Goal: Information Seeking & Learning: Learn about a topic

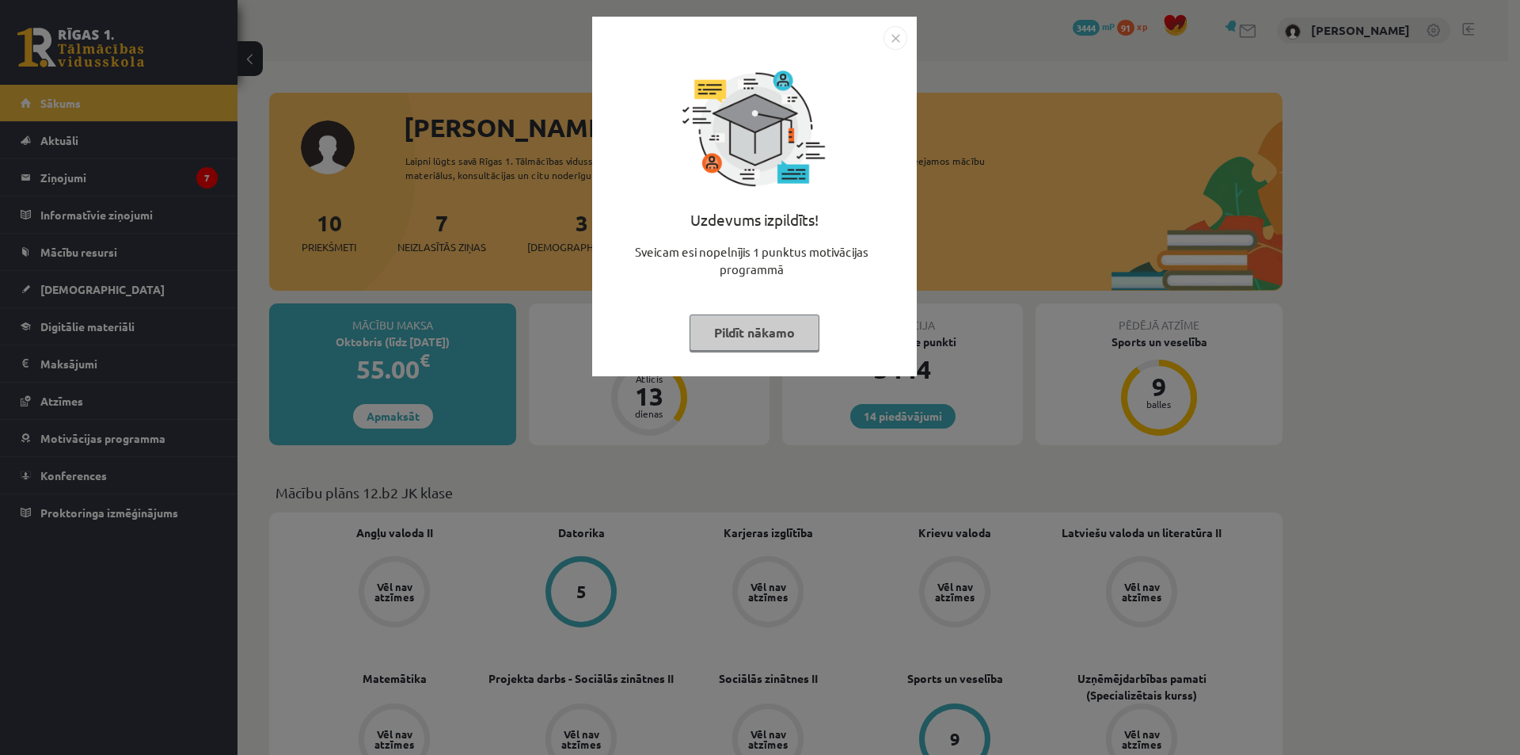
click at [767, 329] on button "Pildīt nākamo" at bounding box center [755, 332] width 130 height 36
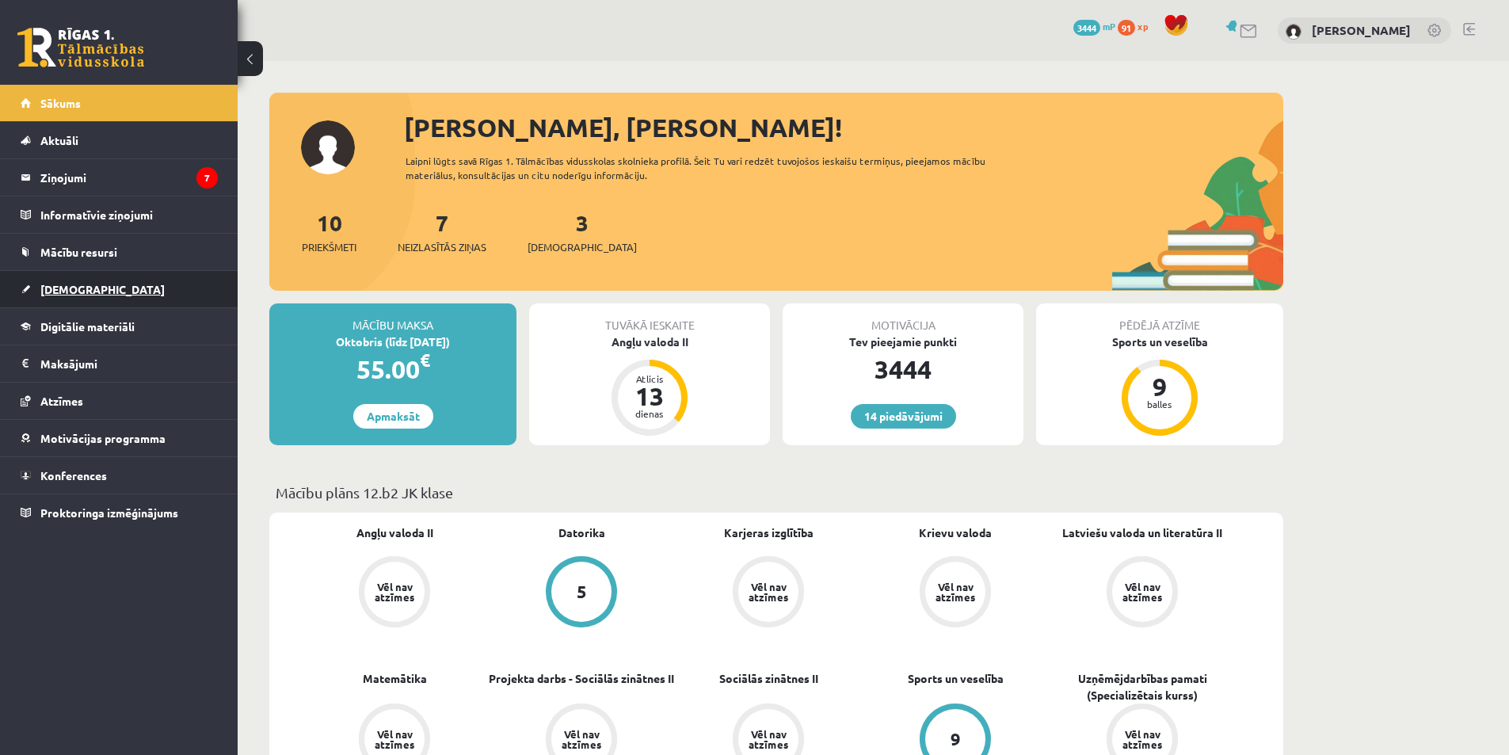
click at [184, 280] on link "[DEMOGRAPHIC_DATA]" at bounding box center [119, 289] width 197 height 36
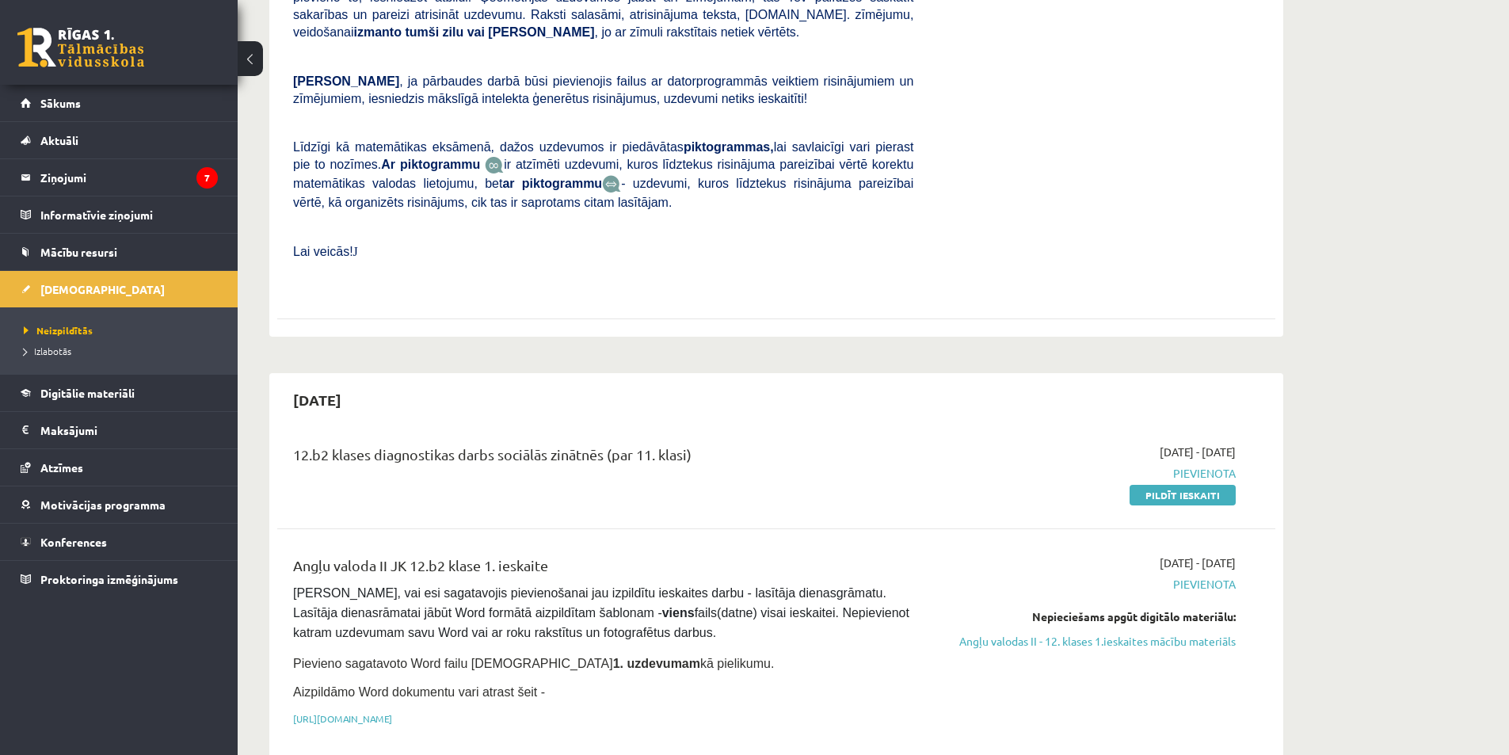
scroll to position [475, 0]
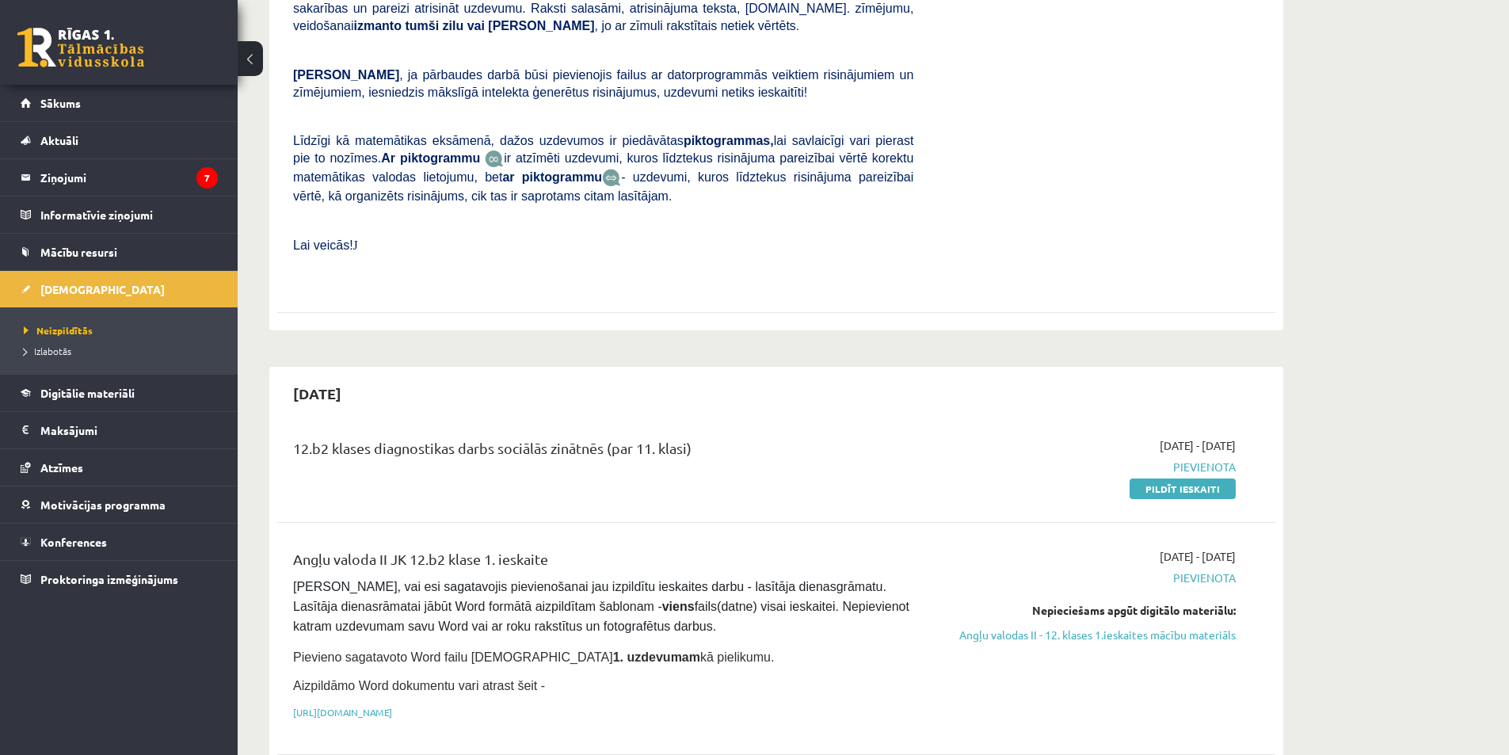
drag, startPoint x: 306, startPoint y: 614, endPoint x: 649, endPoint y: 621, distance: 343.0
click at [649, 650] on span "Pievieno sagatavoto Word failu ieskaites 1. uzdevumam kā pielikumu." at bounding box center [533, 656] width 481 height 13
click at [720, 596] on pre "Pārliecinies, vai esi sagatavojis pievienošanai jau izpildītu ieskaites darbu -…" at bounding box center [603, 606] width 620 height 59
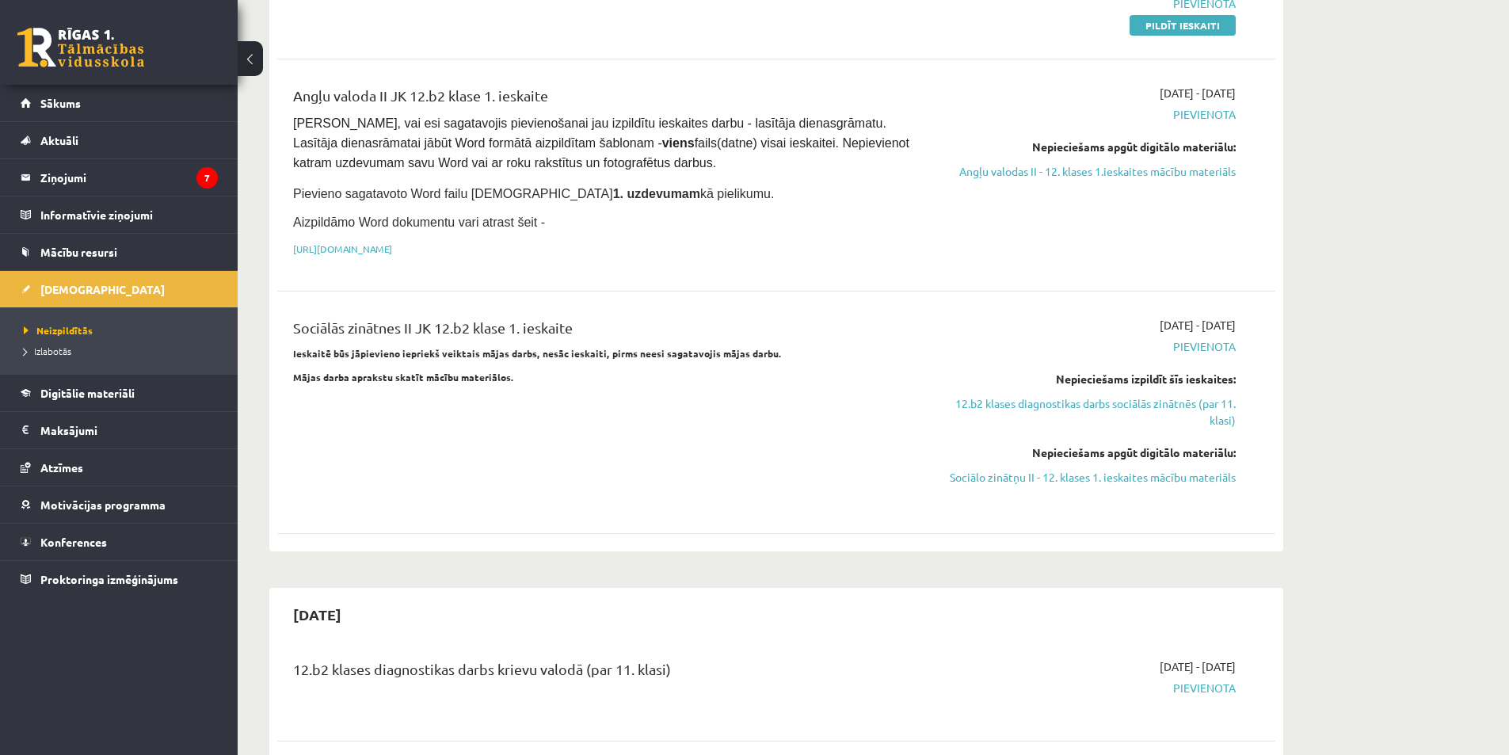
scroll to position [950, 0]
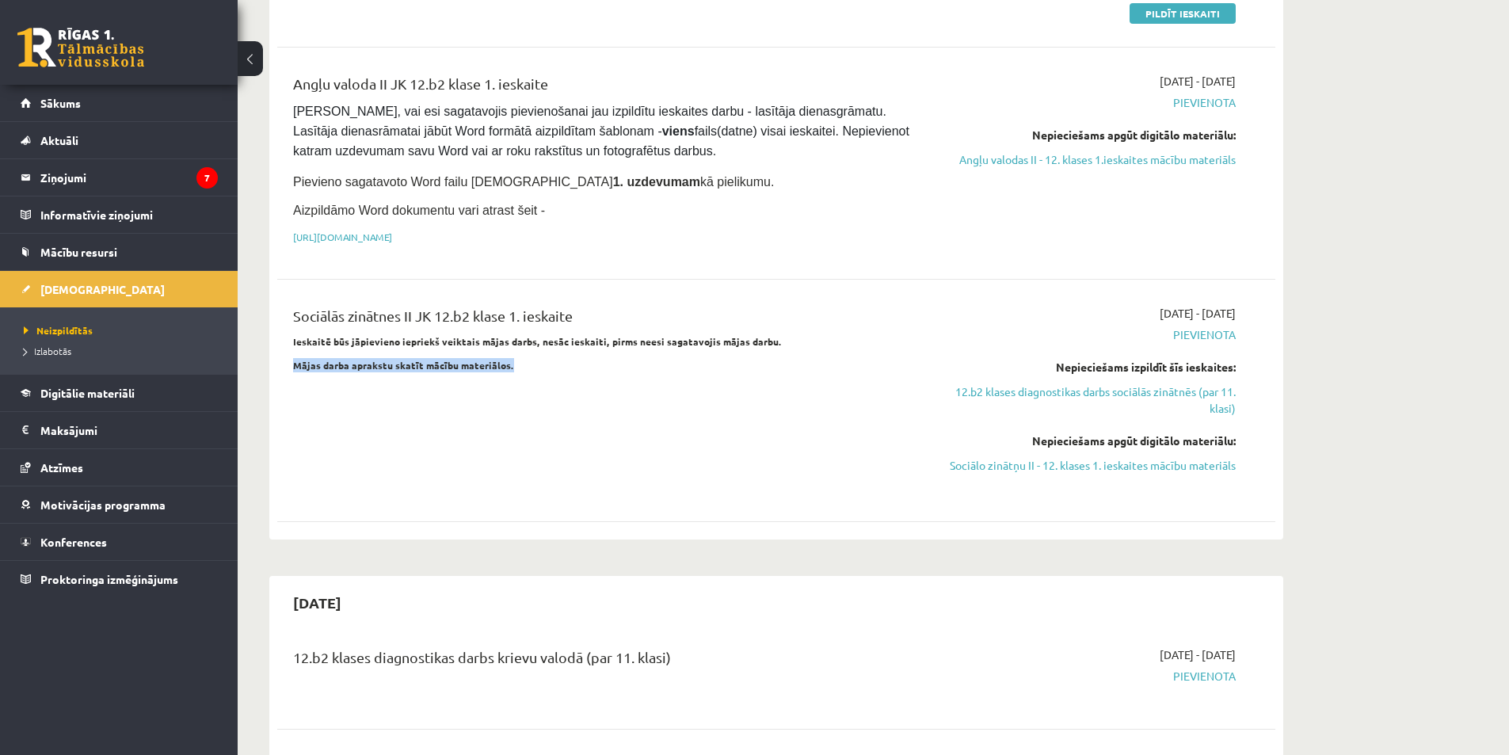
drag, startPoint x: 287, startPoint y: 325, endPoint x: 578, endPoint y: 325, distance: 291.4
click at [559, 321] on div "Sociālās zinātnes II JK 12.b2 klase 1. ieskaite Ieskaitē būs jāpievieno iepriek…" at bounding box center [603, 400] width 644 height 191
click at [607, 344] on div "Sociālās zinātnes II JK 12.b2 klase 1. ieskaite Ieskaitē būs jāpievieno iepriek…" at bounding box center [603, 400] width 644 height 191
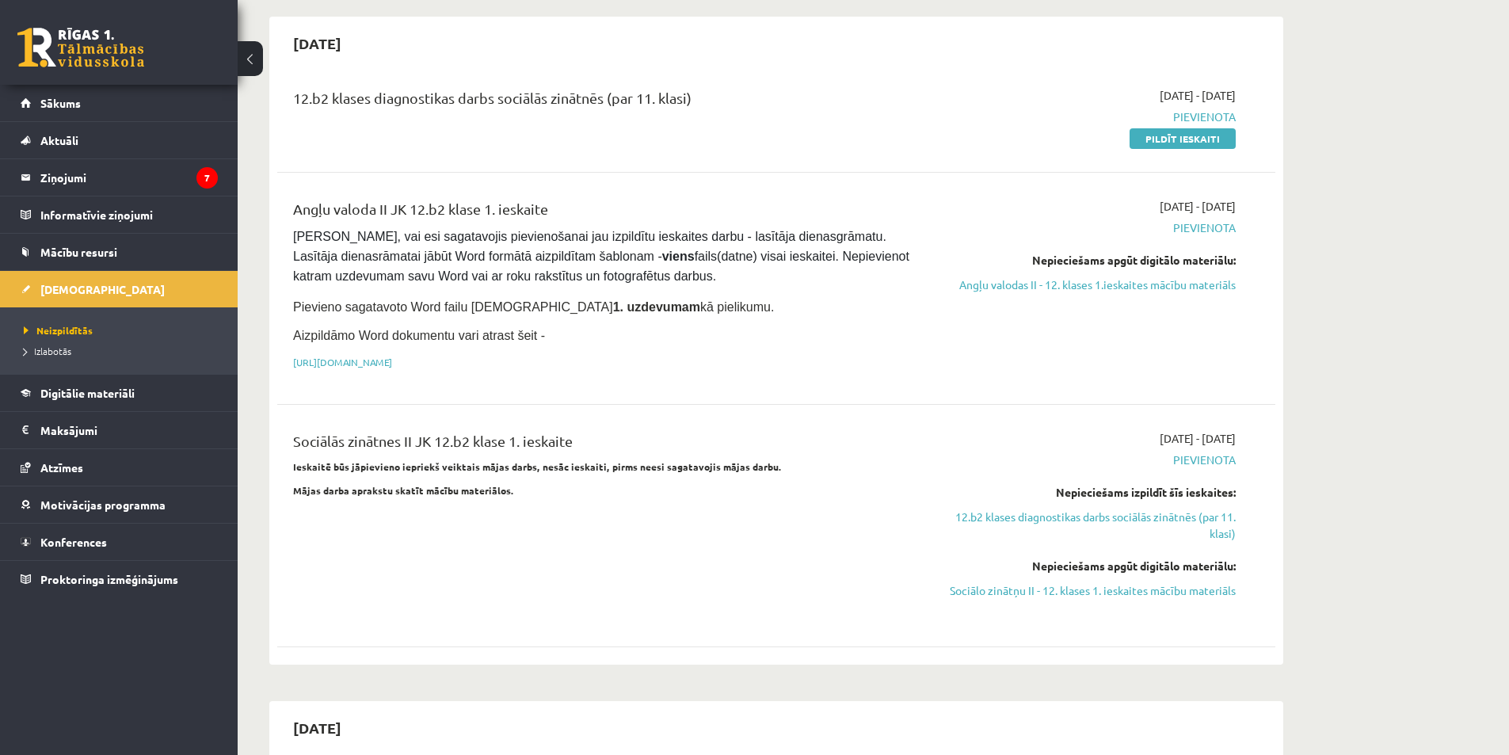
scroll to position [792, 0]
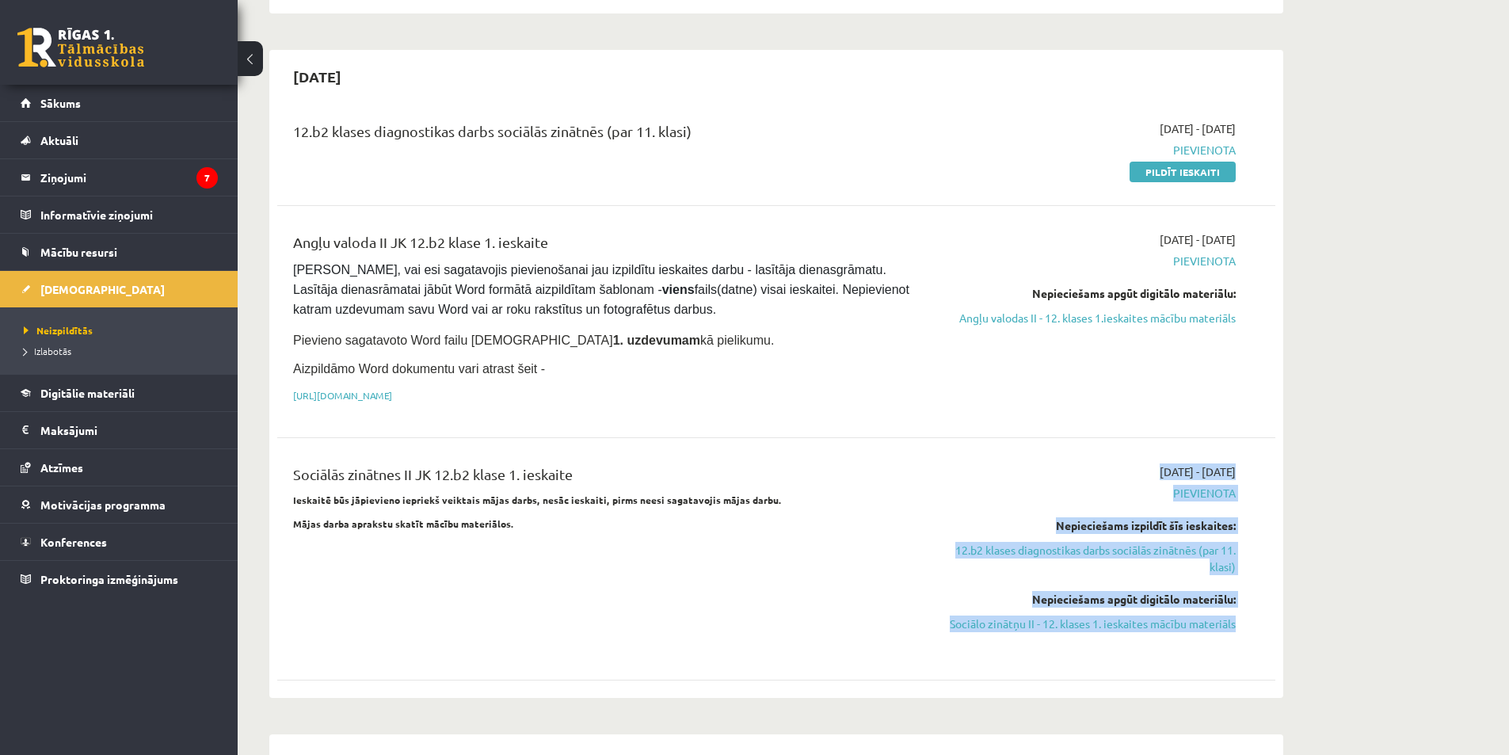
drag, startPoint x: 1026, startPoint y: 584, endPoint x: 1316, endPoint y: 581, distance: 290.6
click at [1255, 581] on div "Sociālās zinātnes II JK 12.b2 klase 1. ieskaite Ieskaitē būs jāpievieno iepriek…" at bounding box center [776, 558] width 966 height 191
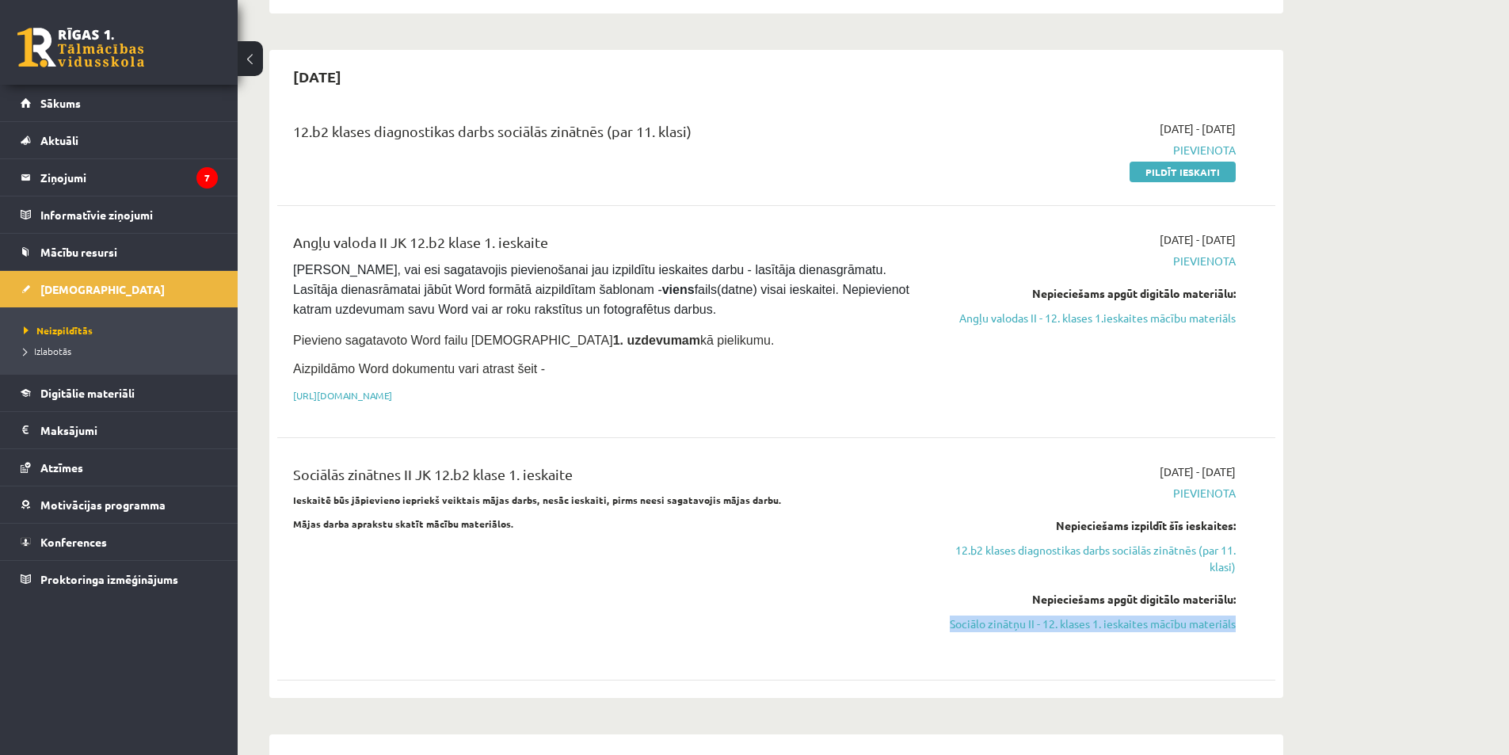
drag, startPoint x: 1262, startPoint y: 589, endPoint x: 967, endPoint y: 606, distance: 295.8
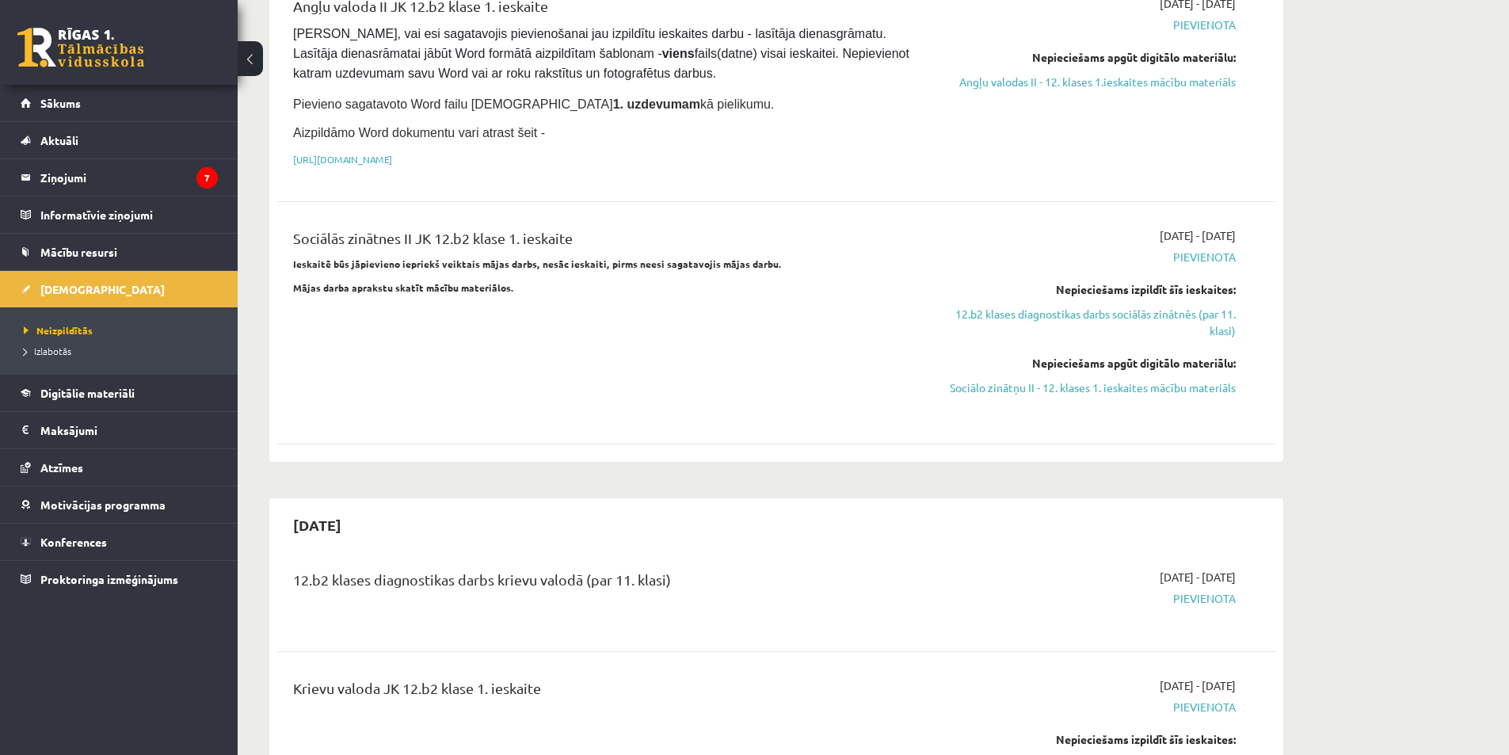
scroll to position [1029, 0]
click at [1085, 378] on link "Sociālo zinātņu II - 12. klases 1. ieskaites mācību materiāls" at bounding box center [1086, 386] width 299 height 17
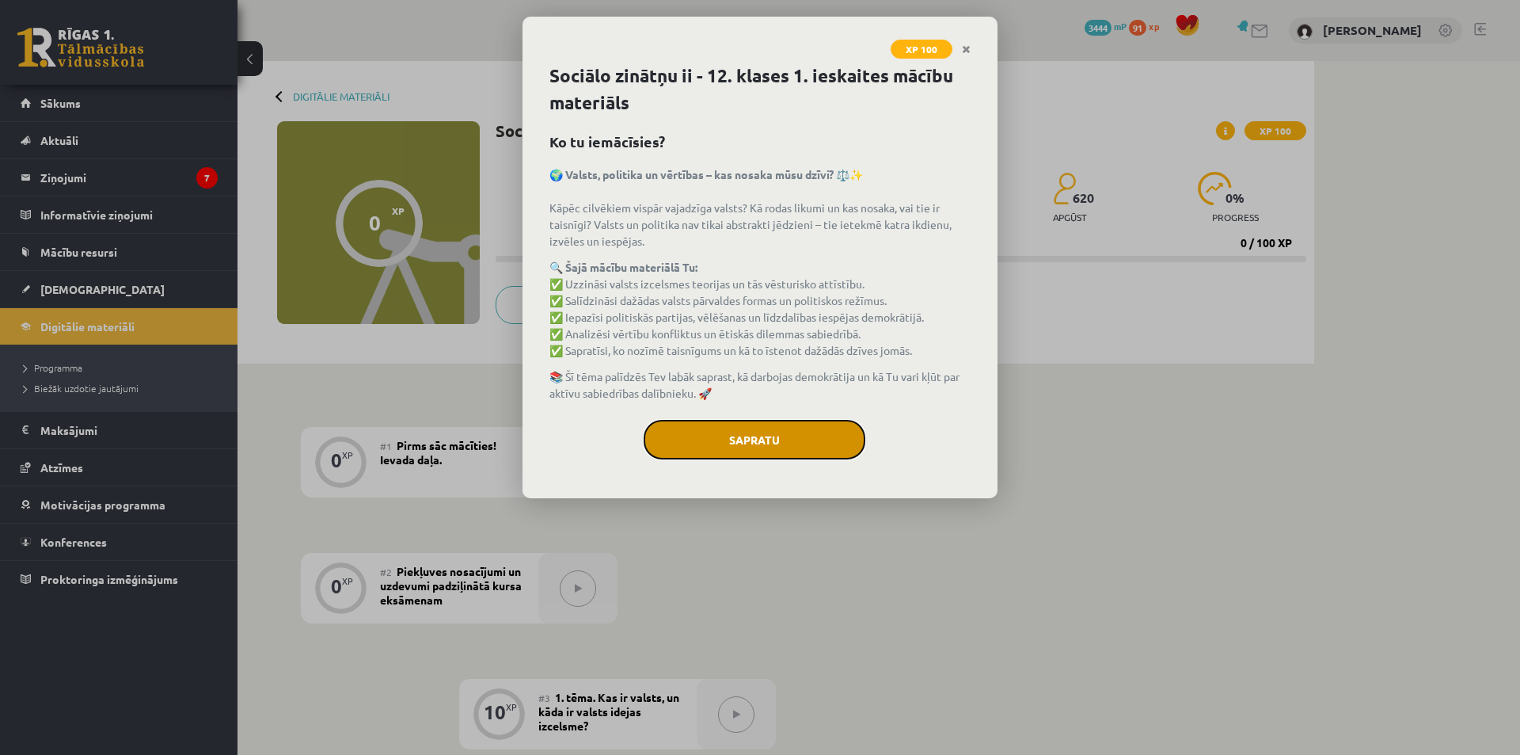
click at [737, 432] on button "Sapratu" at bounding box center [755, 440] width 222 height 40
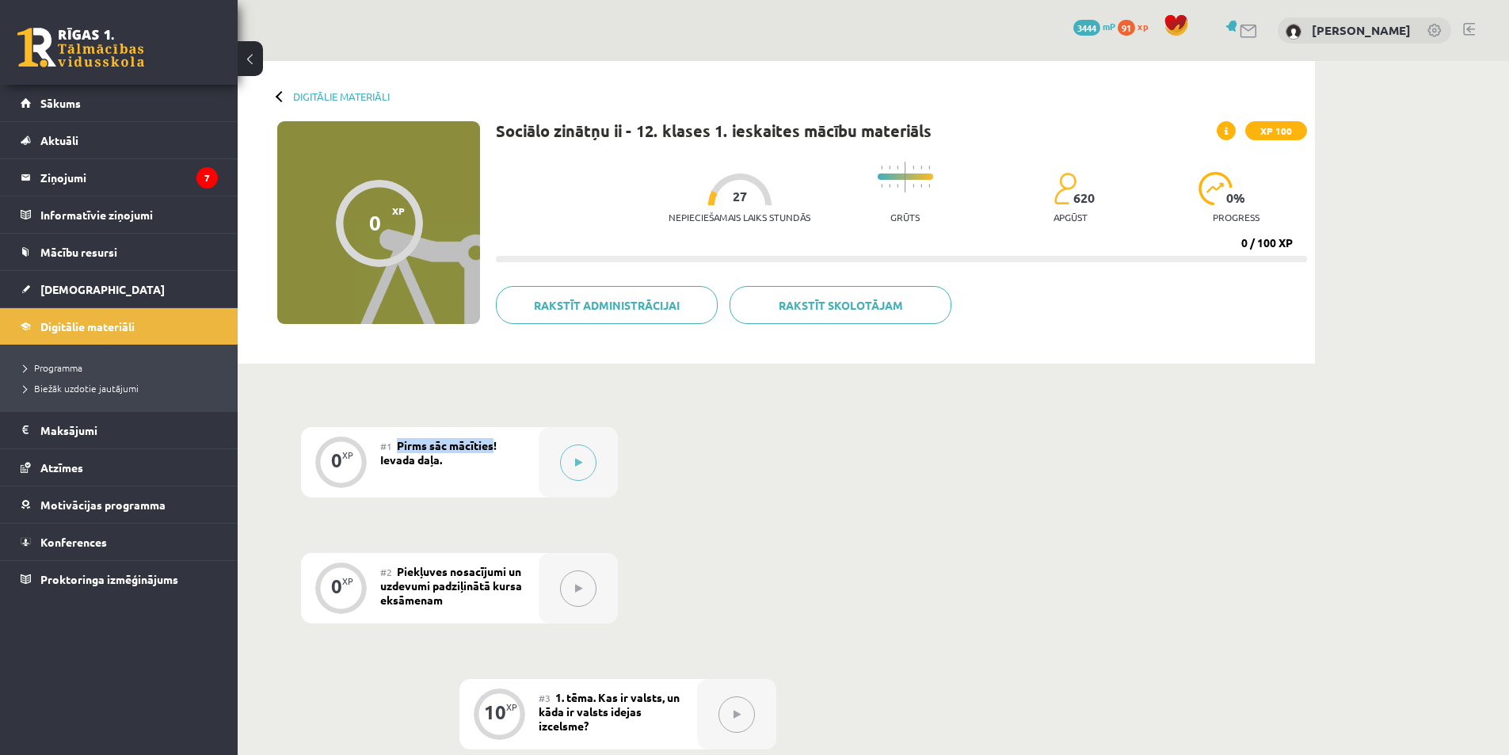
drag, startPoint x: 392, startPoint y: 445, endPoint x: 486, endPoint y: 443, distance: 94.2
click at [492, 442] on div "#1 Pirms sāc mācīties! Ievada daļa." at bounding box center [459, 462] width 158 height 70
drag, startPoint x: 392, startPoint y: 569, endPoint x: 508, endPoint y: 582, distance: 116.3
click at [508, 582] on div "#2 Piekļuves nosacījumi un uzdevumi padziļinātā kursa eksāmenam" at bounding box center [459, 588] width 158 height 70
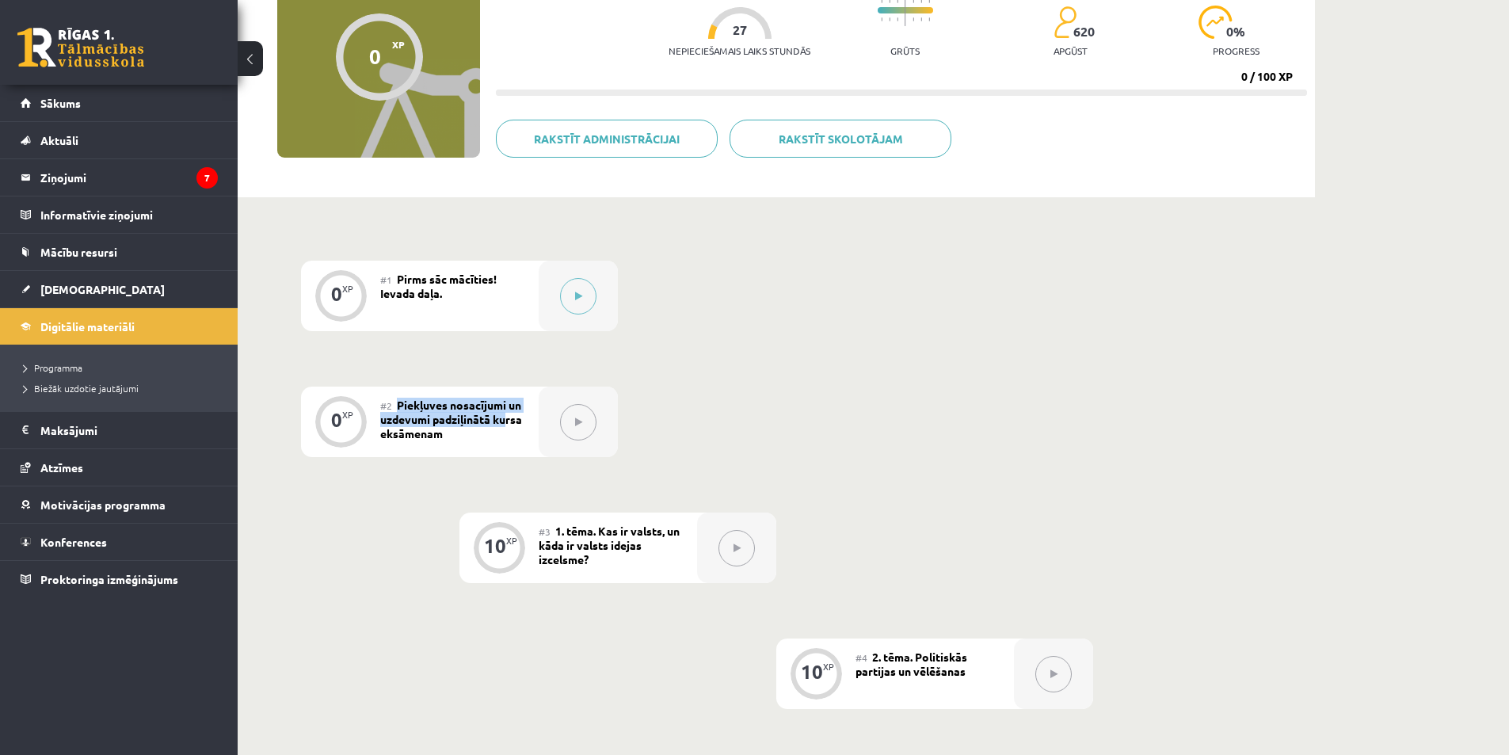
scroll to position [158, 0]
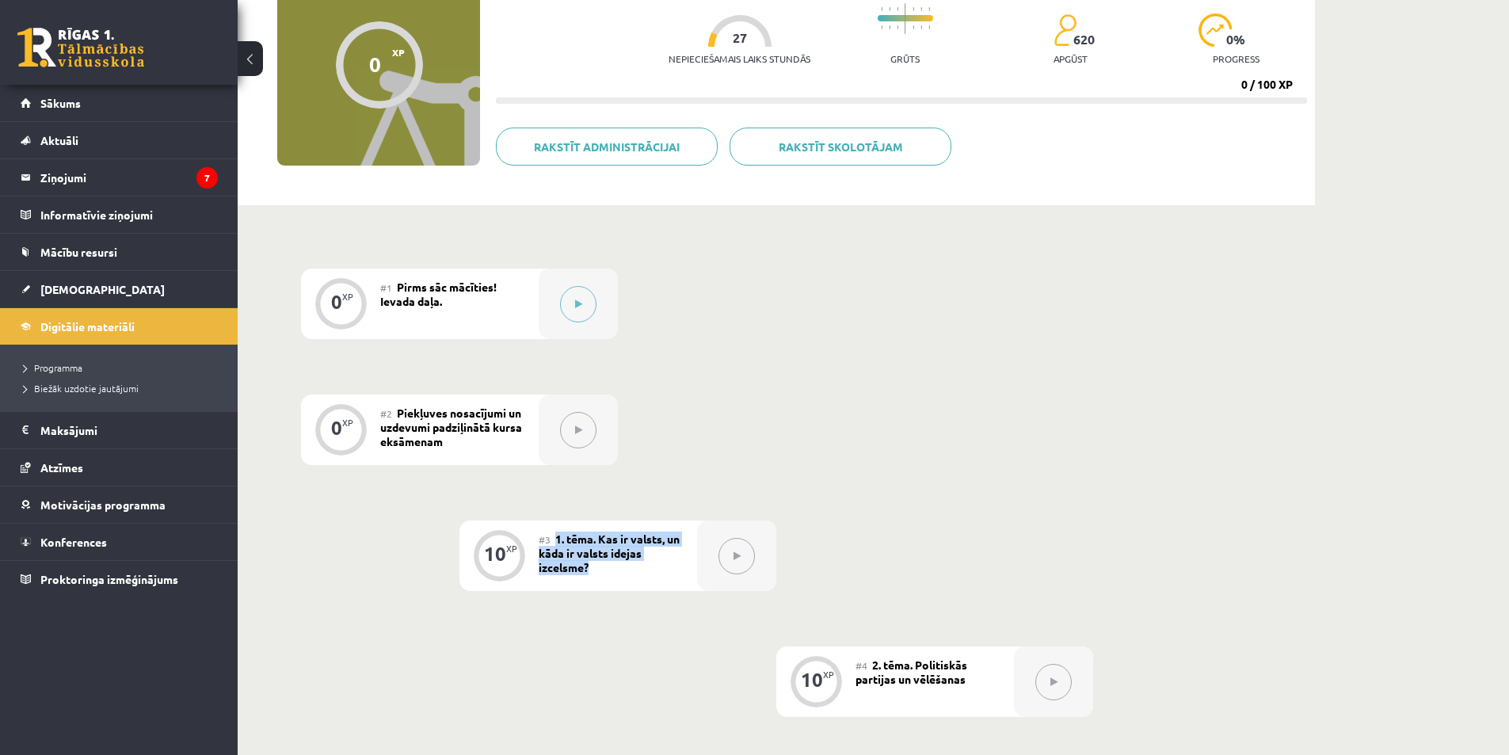
drag, startPoint x: 557, startPoint y: 536, endPoint x: 625, endPoint y: 569, distance: 75.4
click at [625, 569] on div "#3 1. tēma. Kas ir valsts, un kāda ir valsts idejas izcelsme?" at bounding box center [617, 555] width 158 height 70
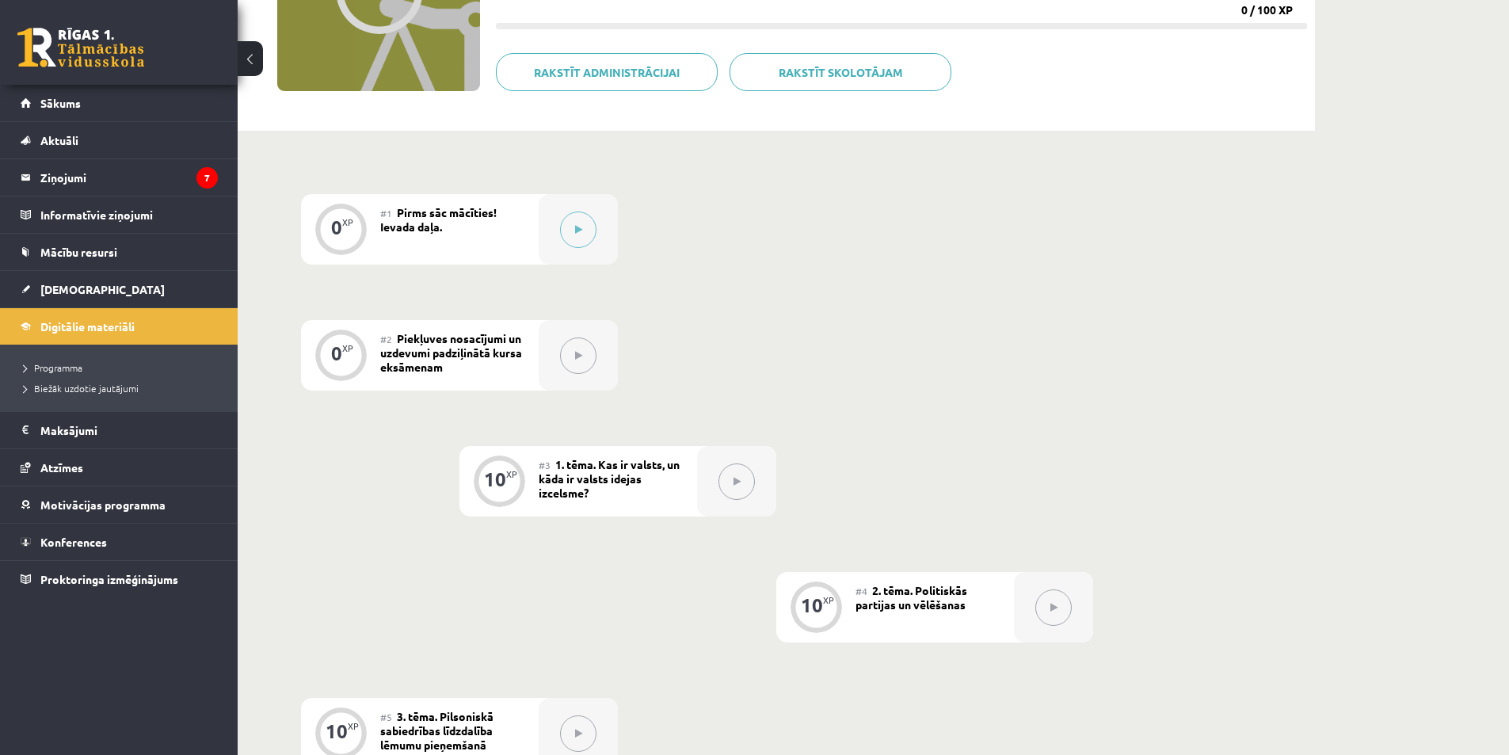
scroll to position [238, 0]
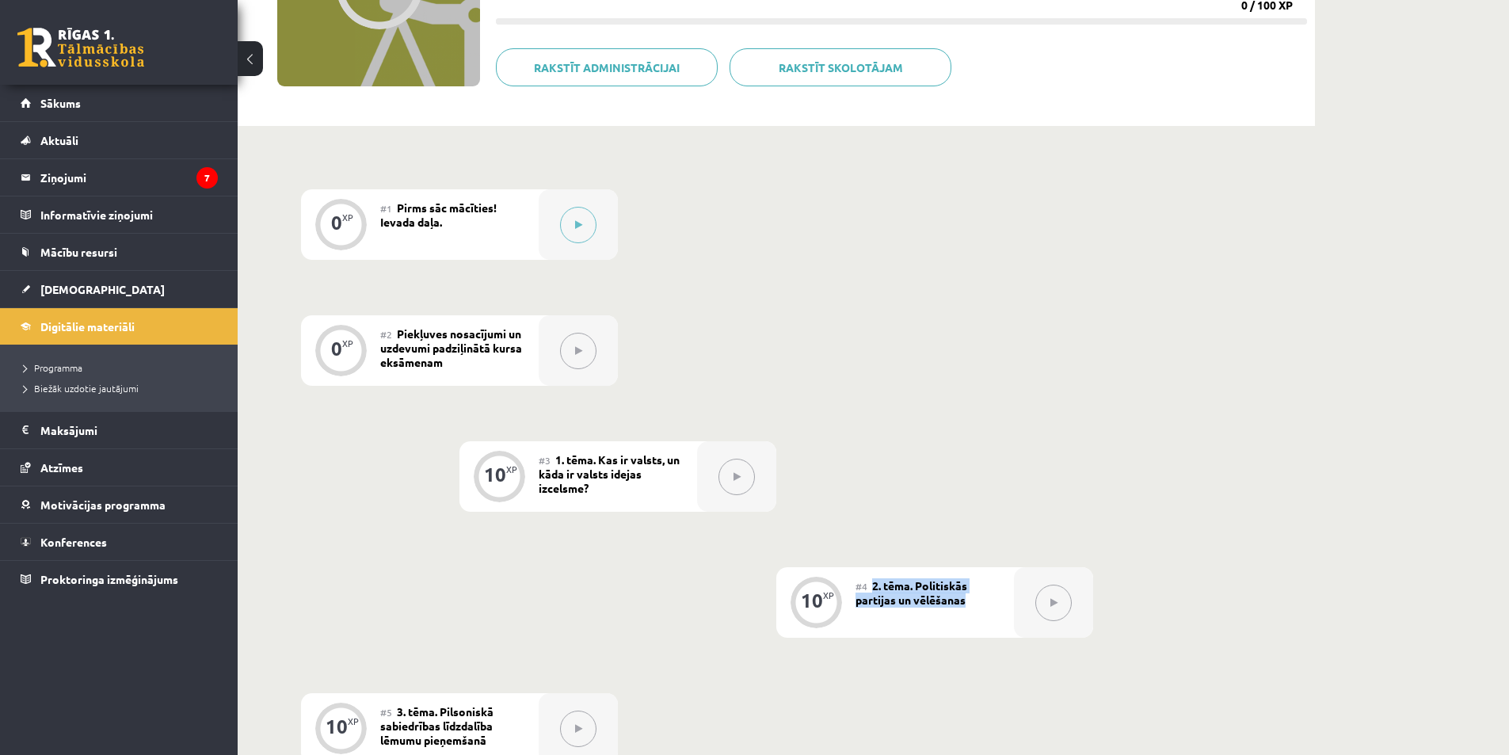
drag, startPoint x: 873, startPoint y: 585, endPoint x: 972, endPoint y: 604, distance: 101.6
click at [972, 604] on div "#4 2. tēma. Politiskās partijas un vēlēšanas" at bounding box center [934, 602] width 158 height 70
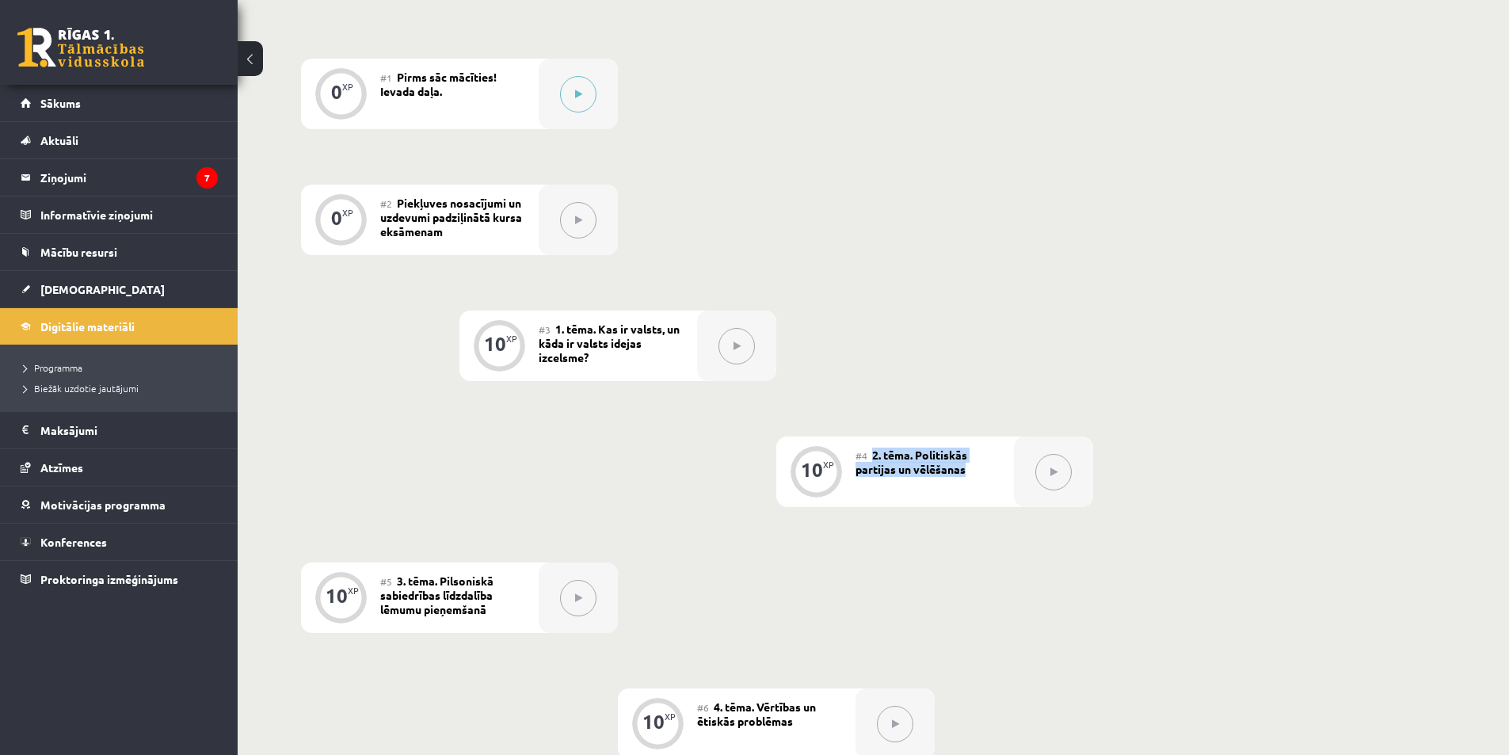
scroll to position [396, 0]
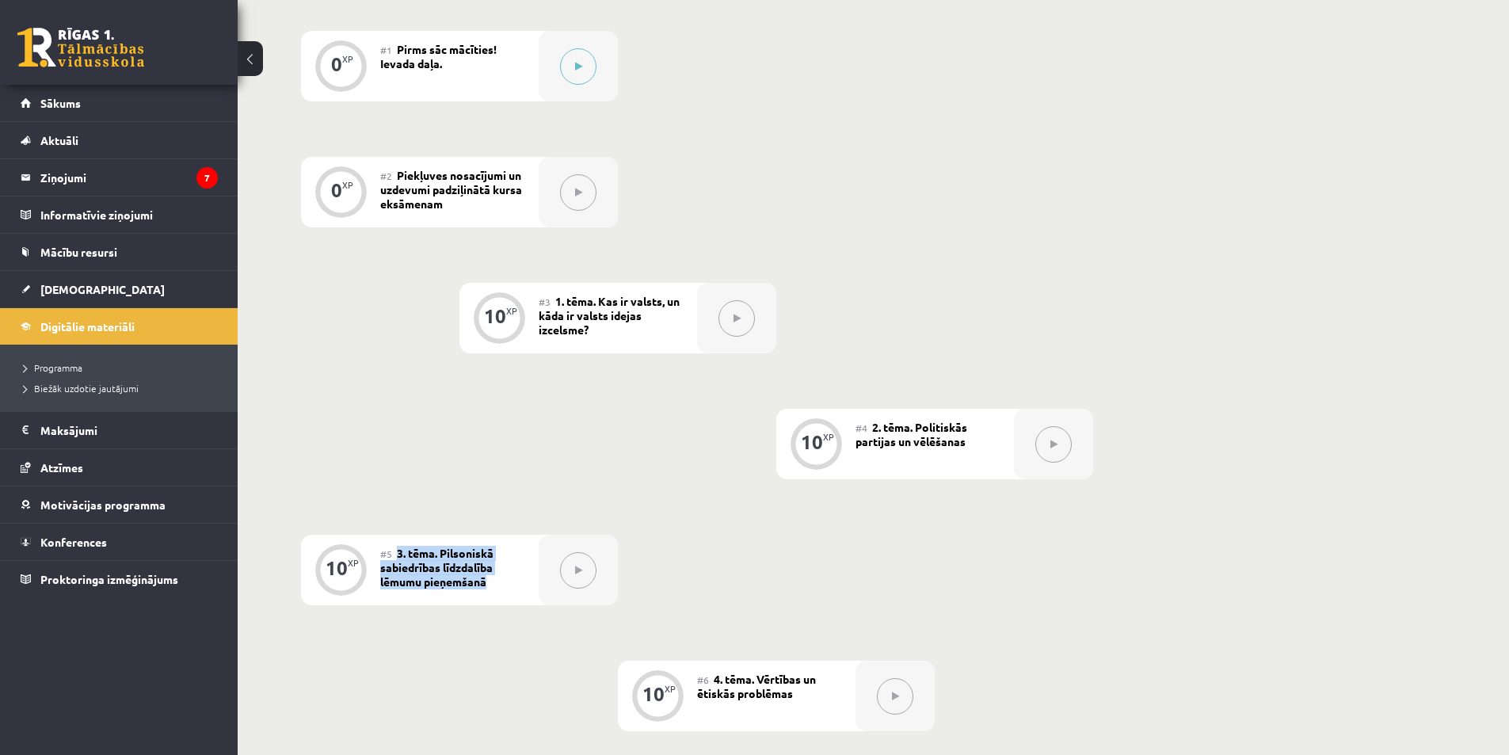
drag, startPoint x: 399, startPoint y: 548, endPoint x: 499, endPoint y: 583, distance: 105.7
click at [499, 583] on div "#5 3. tēma. Pilsoniskā sabiedrības līdzdalība lēmumu pieņemšanā" at bounding box center [459, 570] width 158 height 70
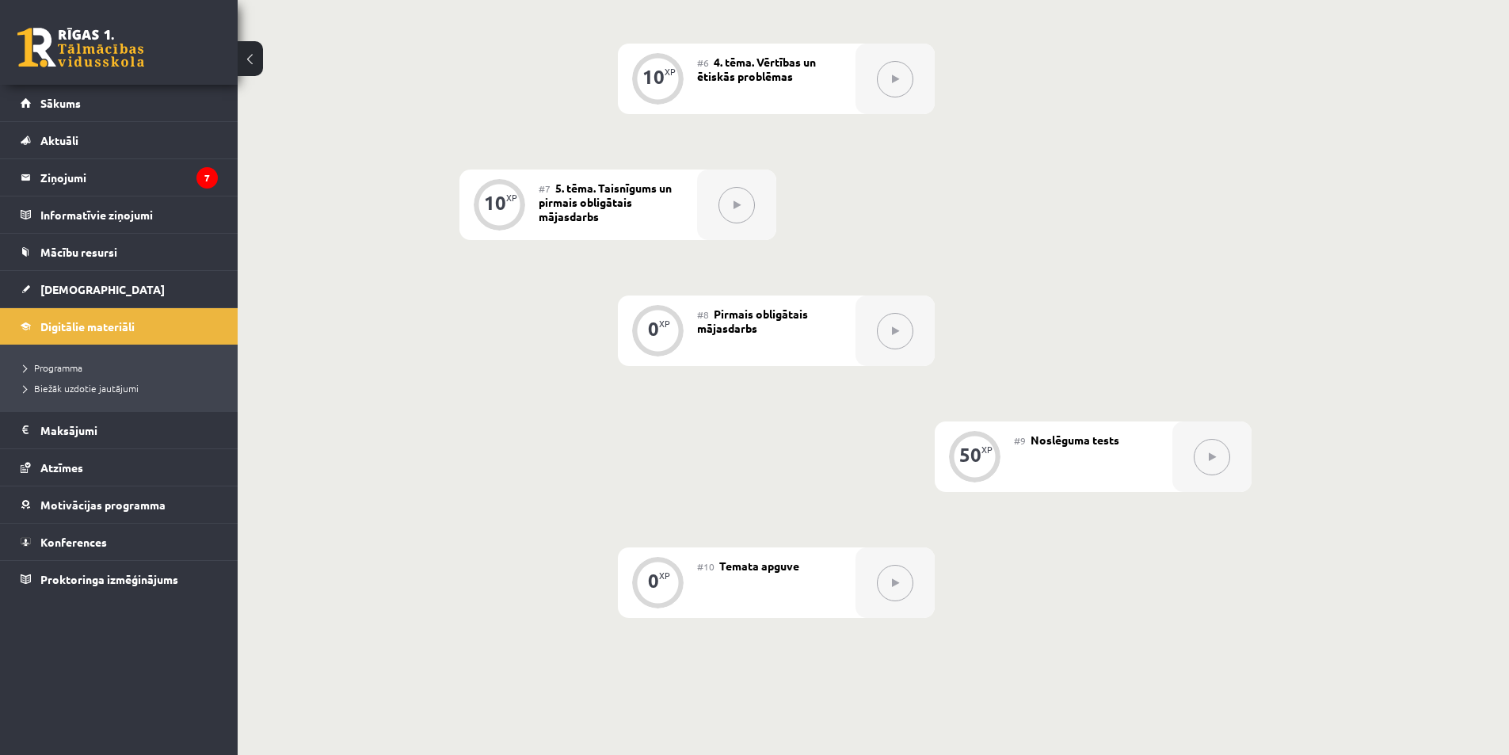
scroll to position [1029, 0]
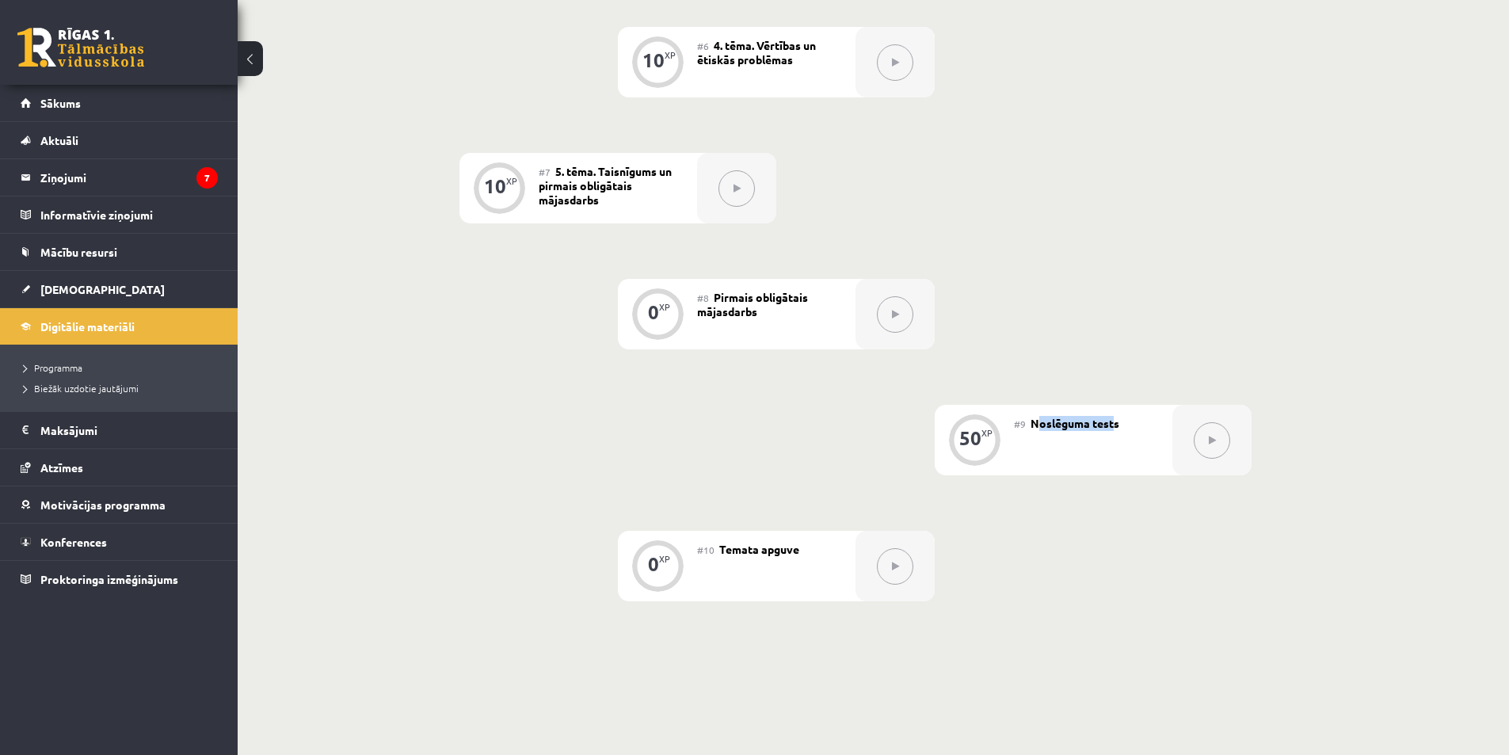
click at [1035, 425] on span "Noslēguma tests" at bounding box center [1074, 423] width 89 height 14
click at [748, 302] on div "#8 Pirmais obligātais mājasdarbs" at bounding box center [776, 314] width 158 height 70
click at [744, 304] on div "#8 Pirmais obligātais mājasdarbs" at bounding box center [776, 314] width 158 height 70
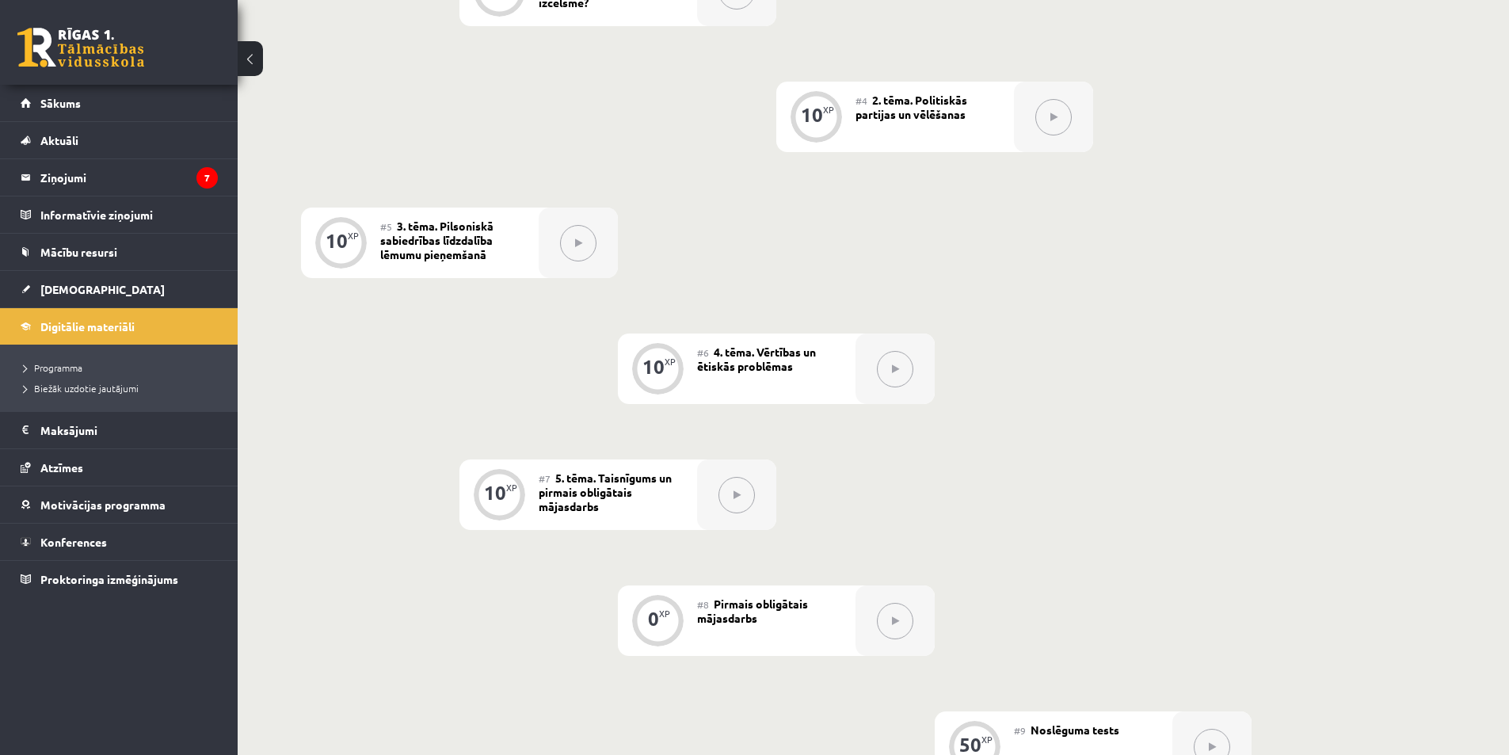
scroll to position [713, 0]
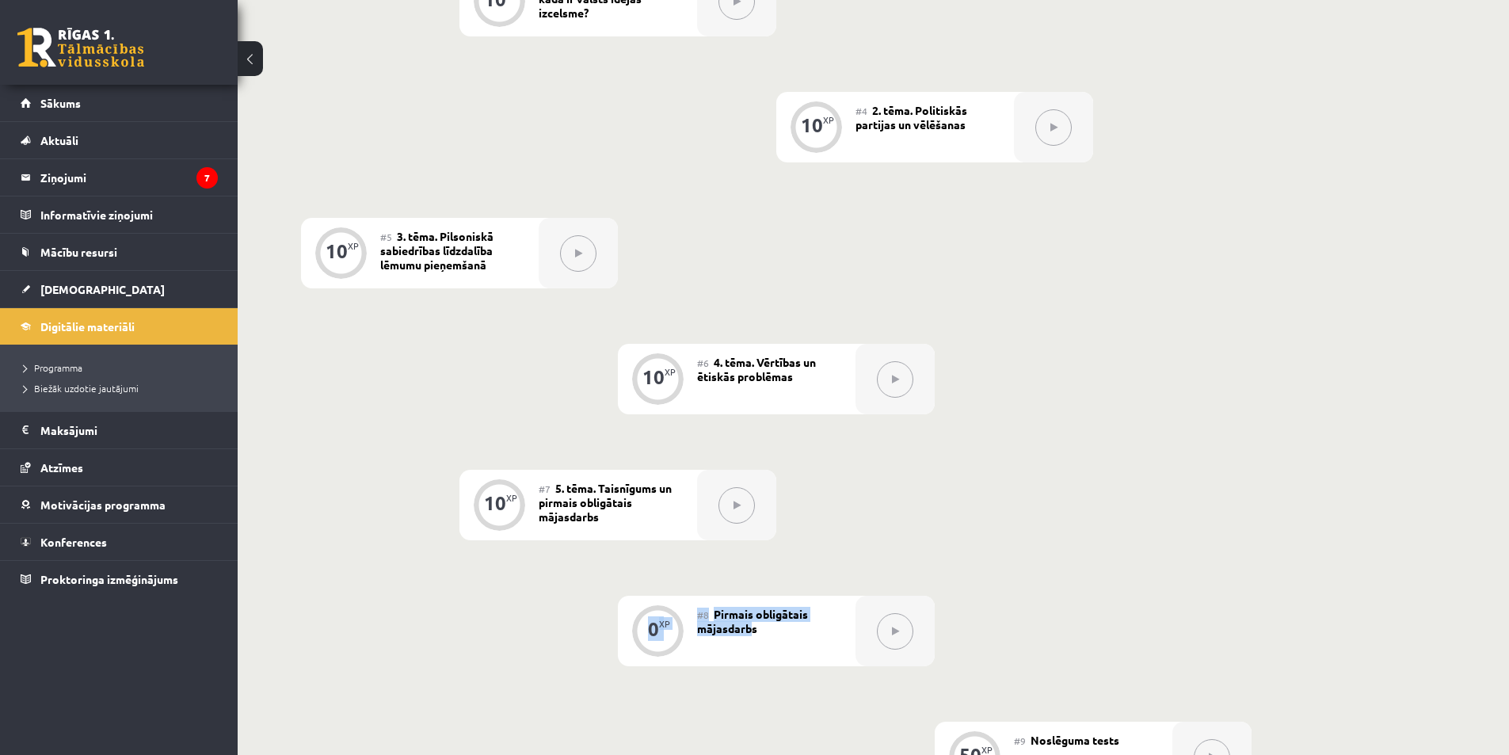
drag, startPoint x: 696, startPoint y: 612, endPoint x: 750, endPoint y: 630, distance: 56.6
click at [750, 630] on div "0 XP #8 Pirmais obligātais mājasdarbs" at bounding box center [776, 631] width 317 height 70
click at [755, 631] on span "Pirmais obligātais mājasdarbs" at bounding box center [752, 621] width 111 height 29
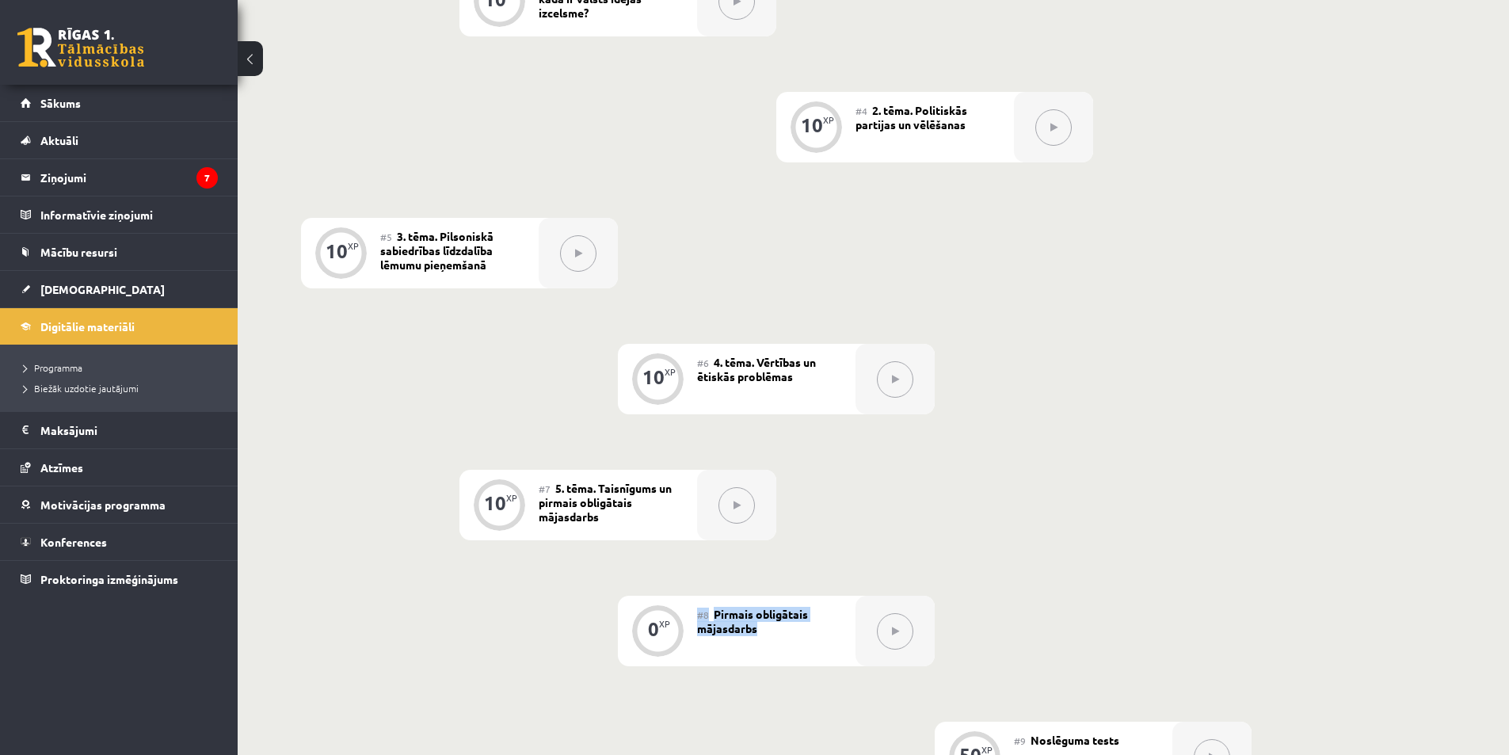
click at [765, 627] on div "#8 Pirmais obligātais mājasdarbs" at bounding box center [776, 631] width 158 height 70
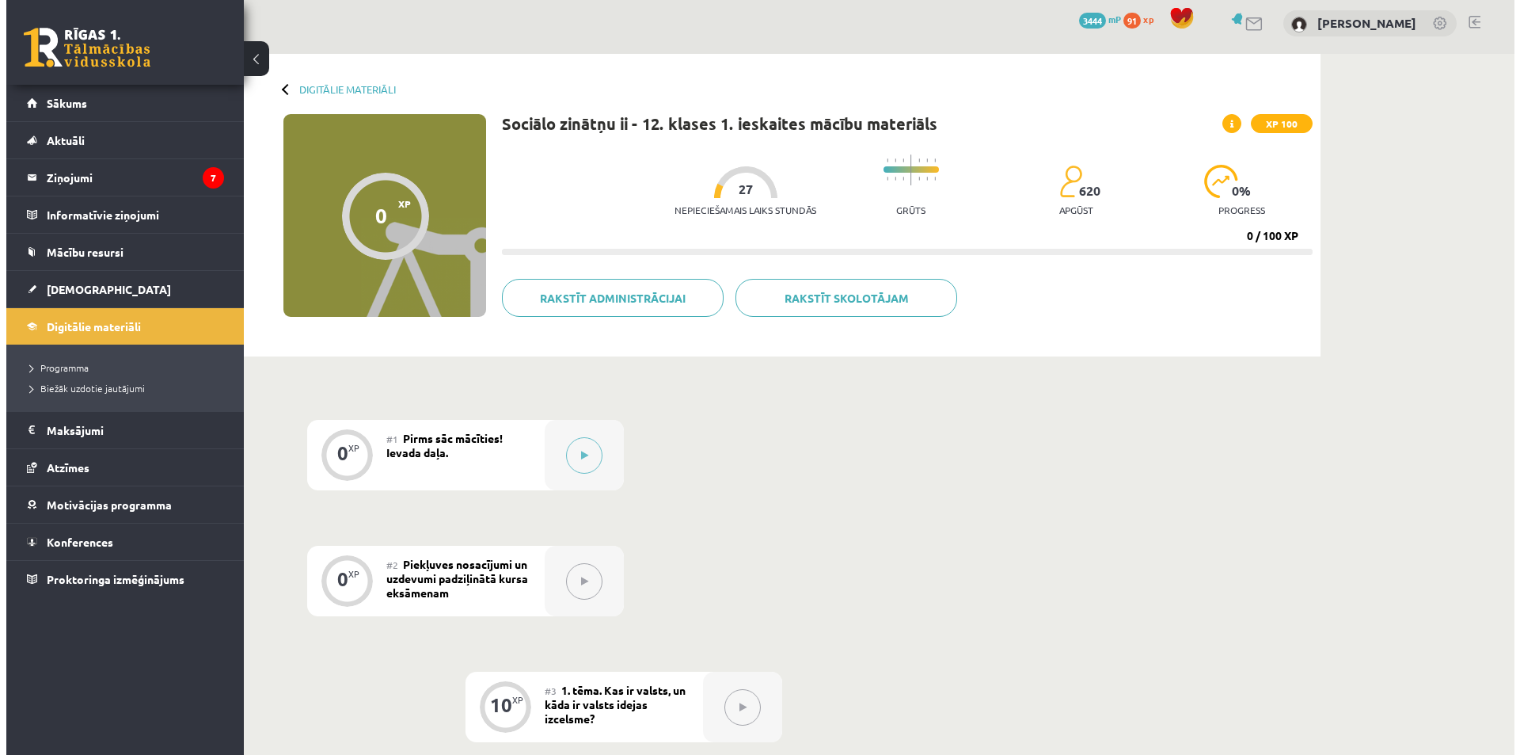
scroll to position [0, 0]
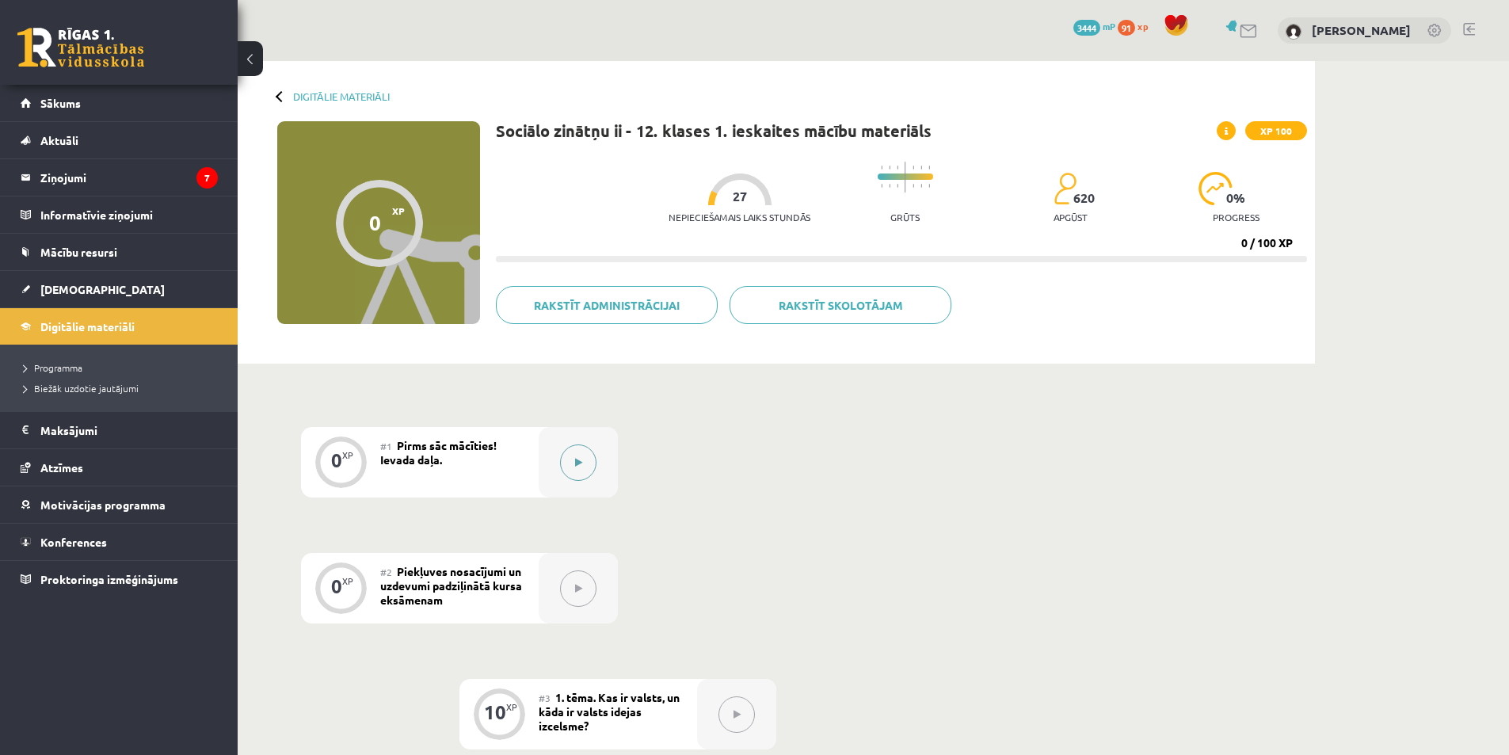
click at [574, 455] on button at bounding box center [578, 462] width 36 height 36
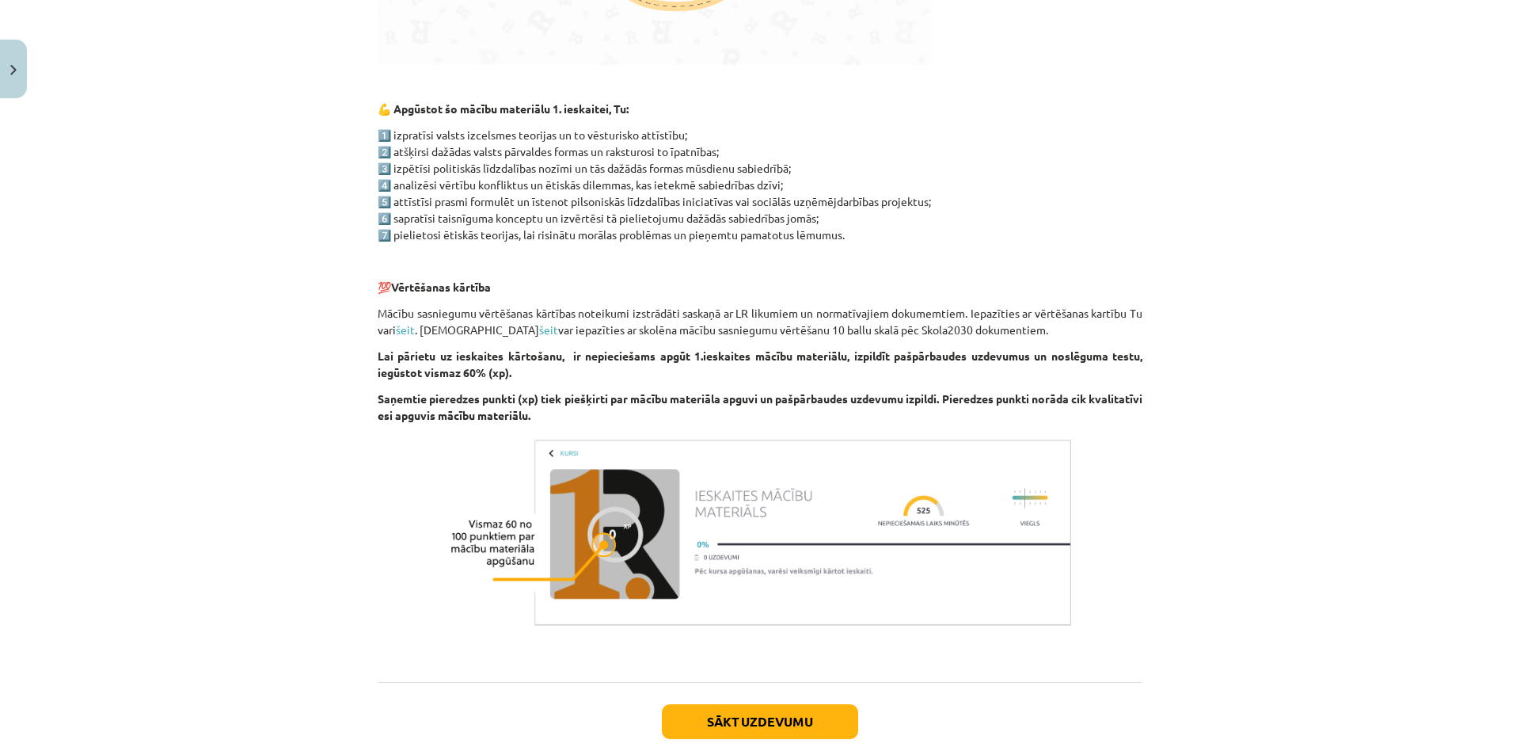
scroll to position [835, 0]
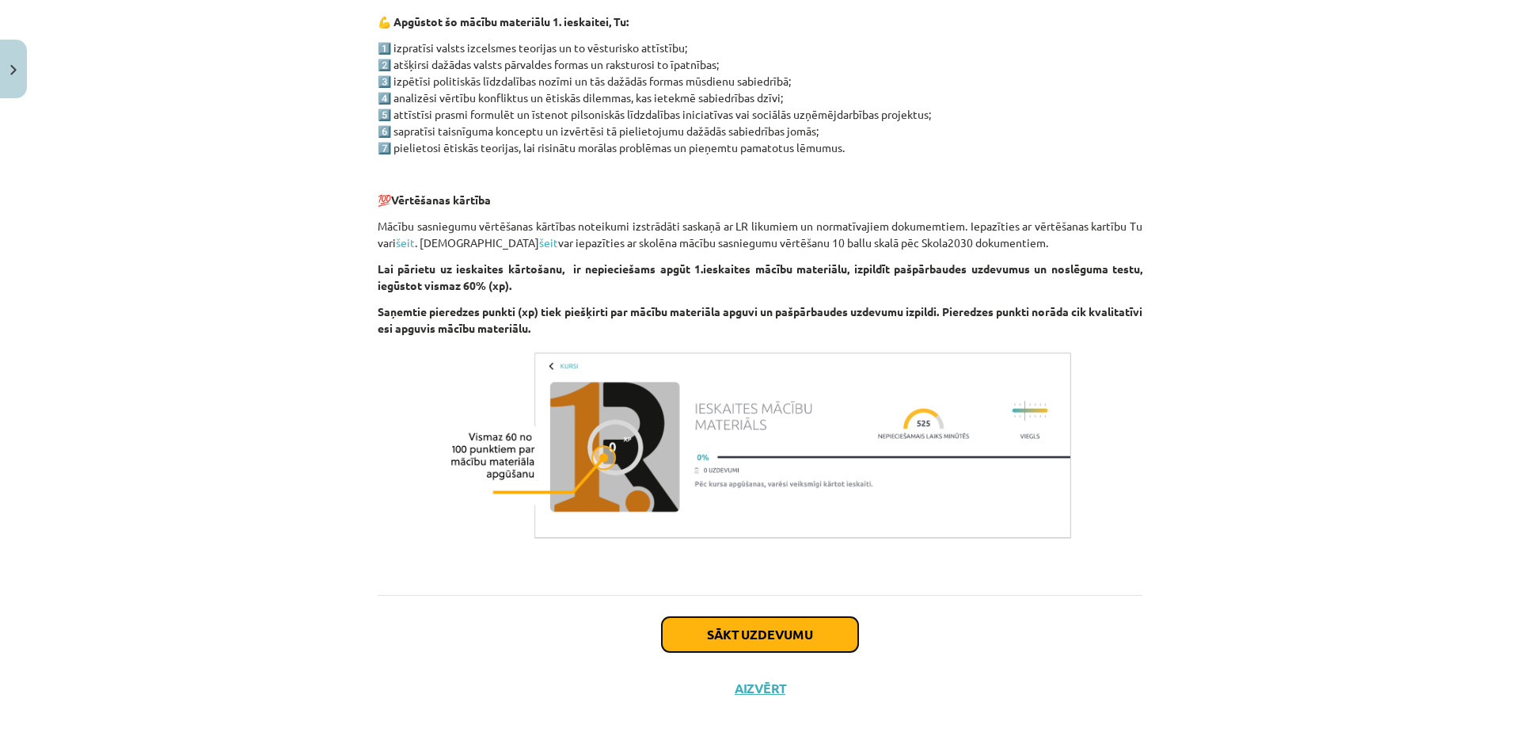
click at [755, 641] on button "Sākt uzdevumu" at bounding box center [760, 634] width 196 height 35
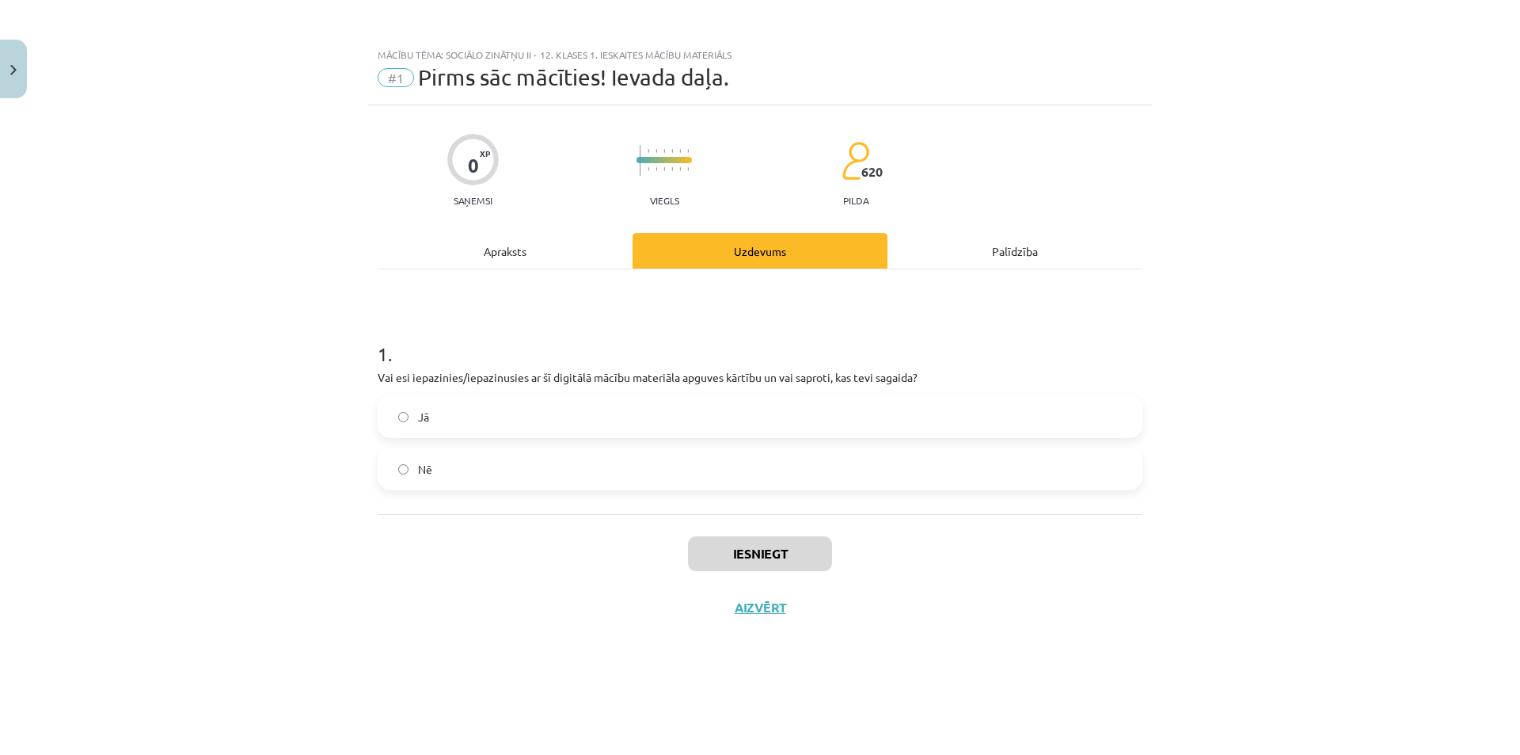
scroll to position [0, 0]
drag, startPoint x: 748, startPoint y: 61, endPoint x: 424, endPoint y: 64, distance: 323.1
click at [424, 64] on div "Mācību tēma: Sociālo zinātņu ii - 12. klases 1. ieskaites mācību materiāls #1 P…" at bounding box center [760, 73] width 784 height 66
click at [403, 397] on label "Jā" at bounding box center [760, 417] width 762 height 40
click at [808, 556] on button "Iesniegt" at bounding box center [760, 553] width 144 height 35
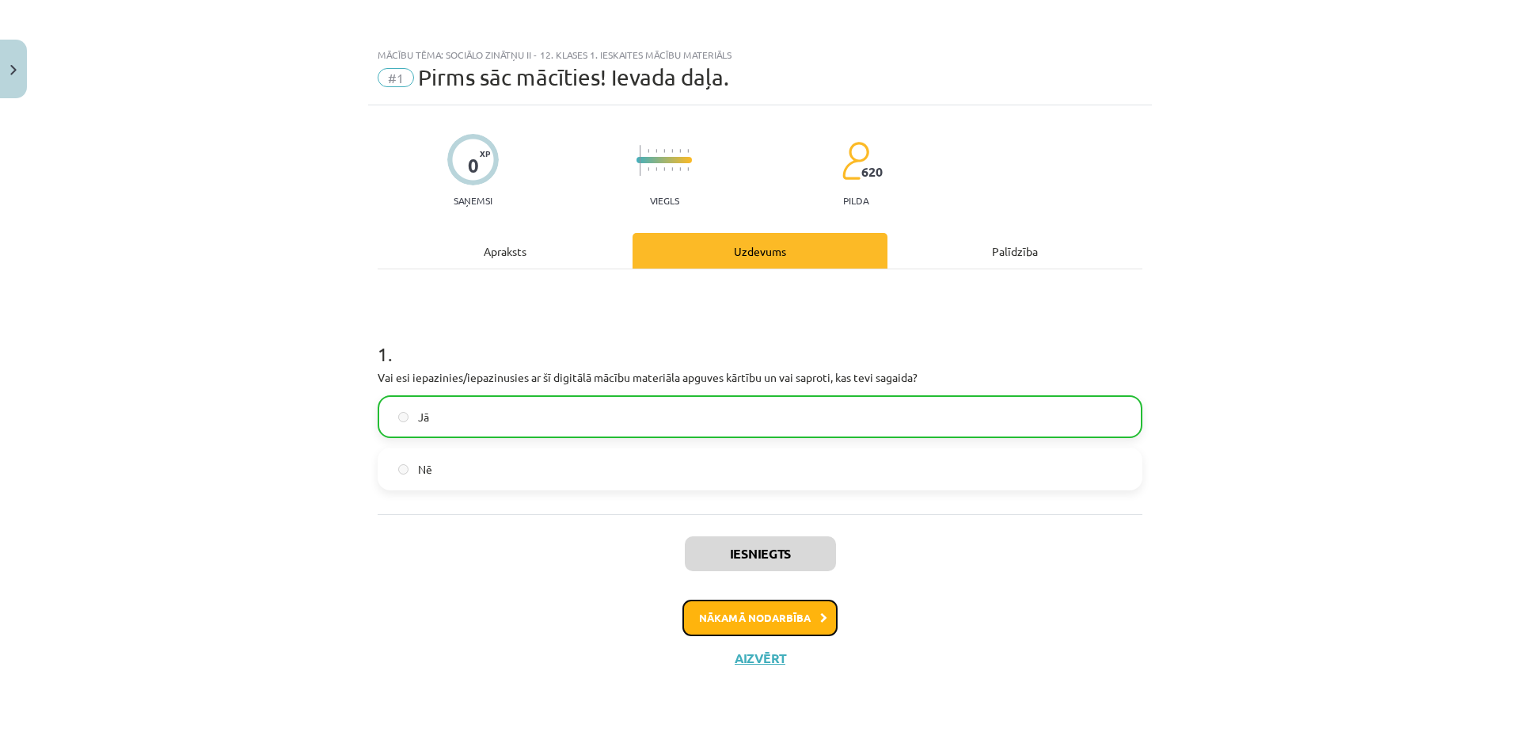
click at [773, 621] on button "Nākamā nodarbība" at bounding box center [760, 617] width 155 height 36
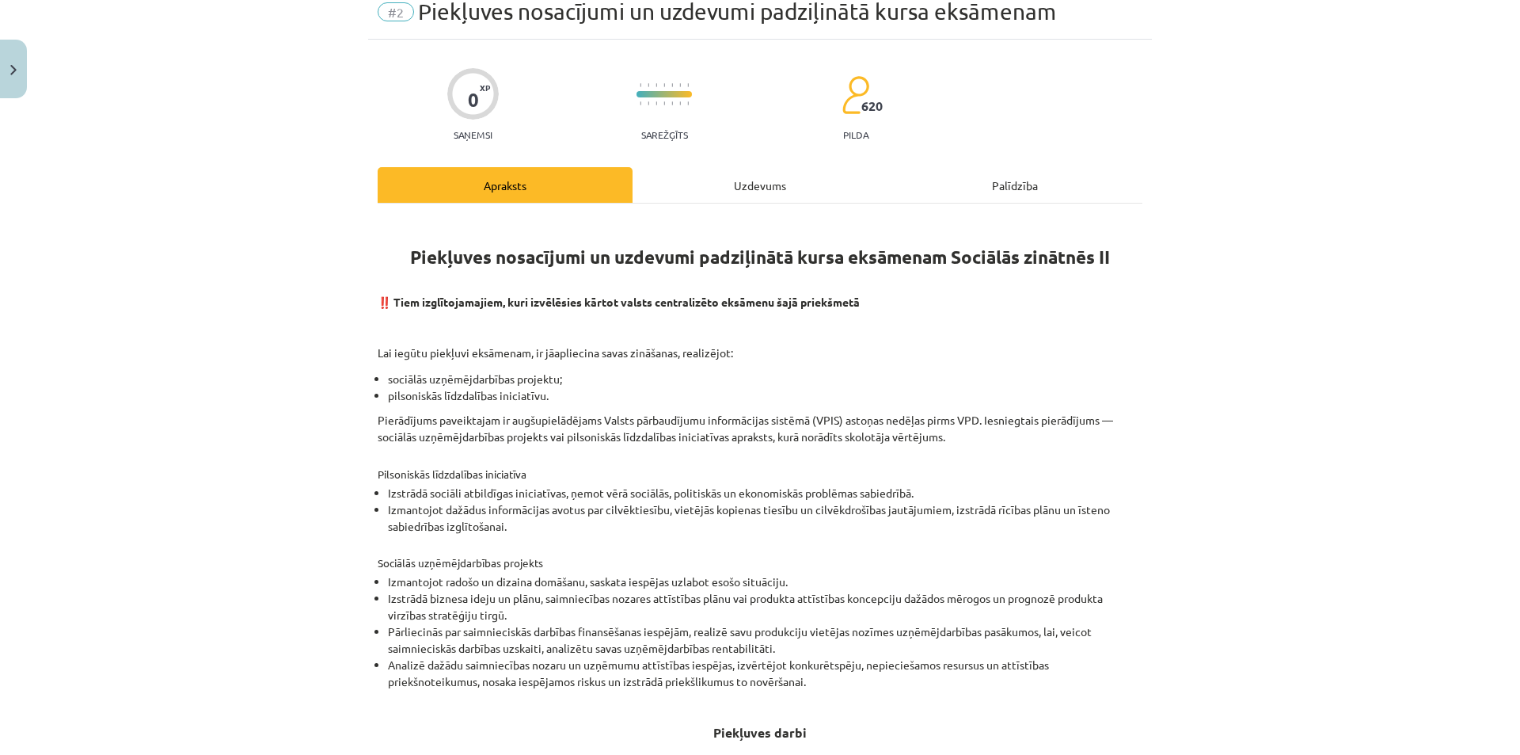
scroll to position [64, 0]
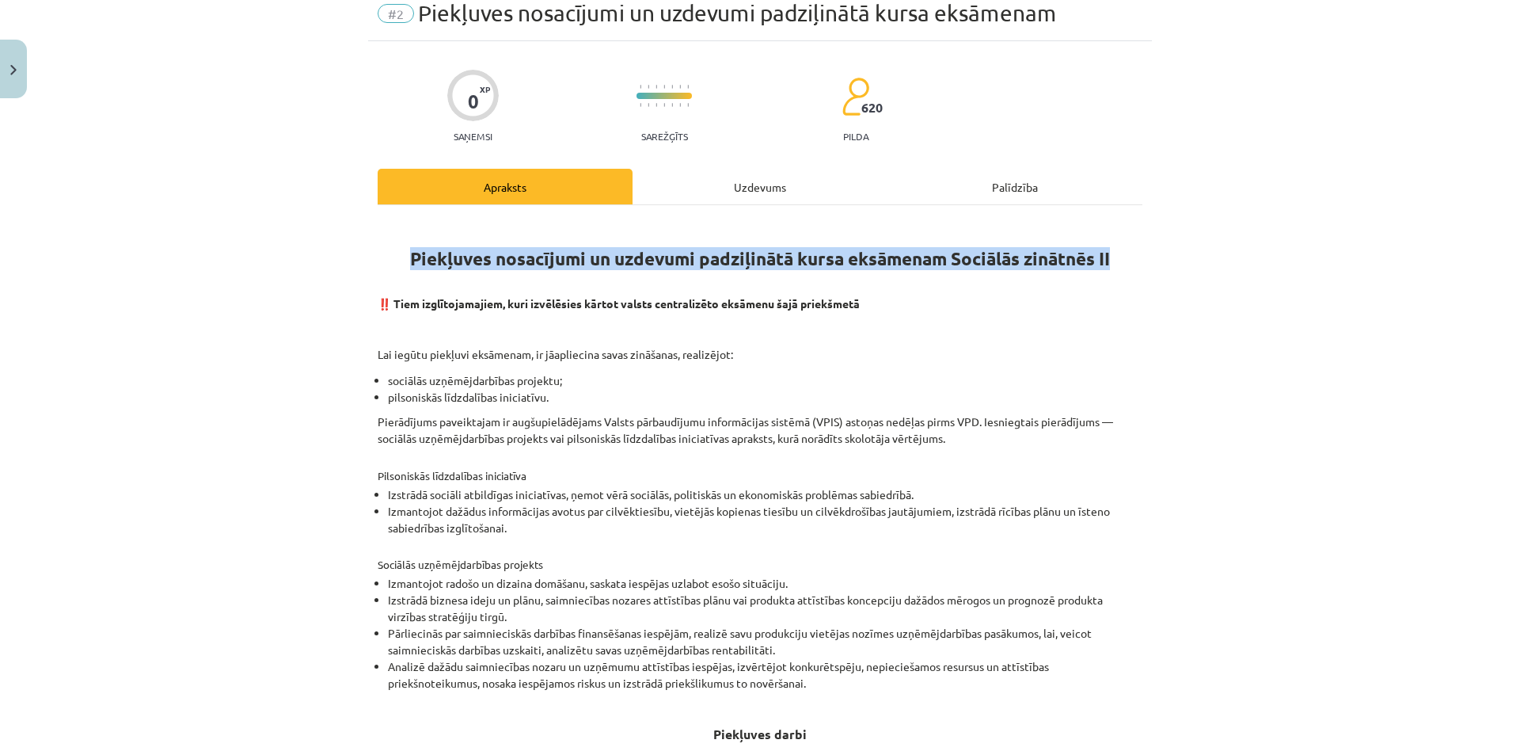
drag, startPoint x: 401, startPoint y: 263, endPoint x: 1127, endPoint y: 249, distance: 726.3
click at [1127, 249] on h1 "Piekļuves nosacījumi un uzdevumi padziļinātā kursa eksāmenam Sociālās zinātnēs …" at bounding box center [760, 254] width 765 height 71
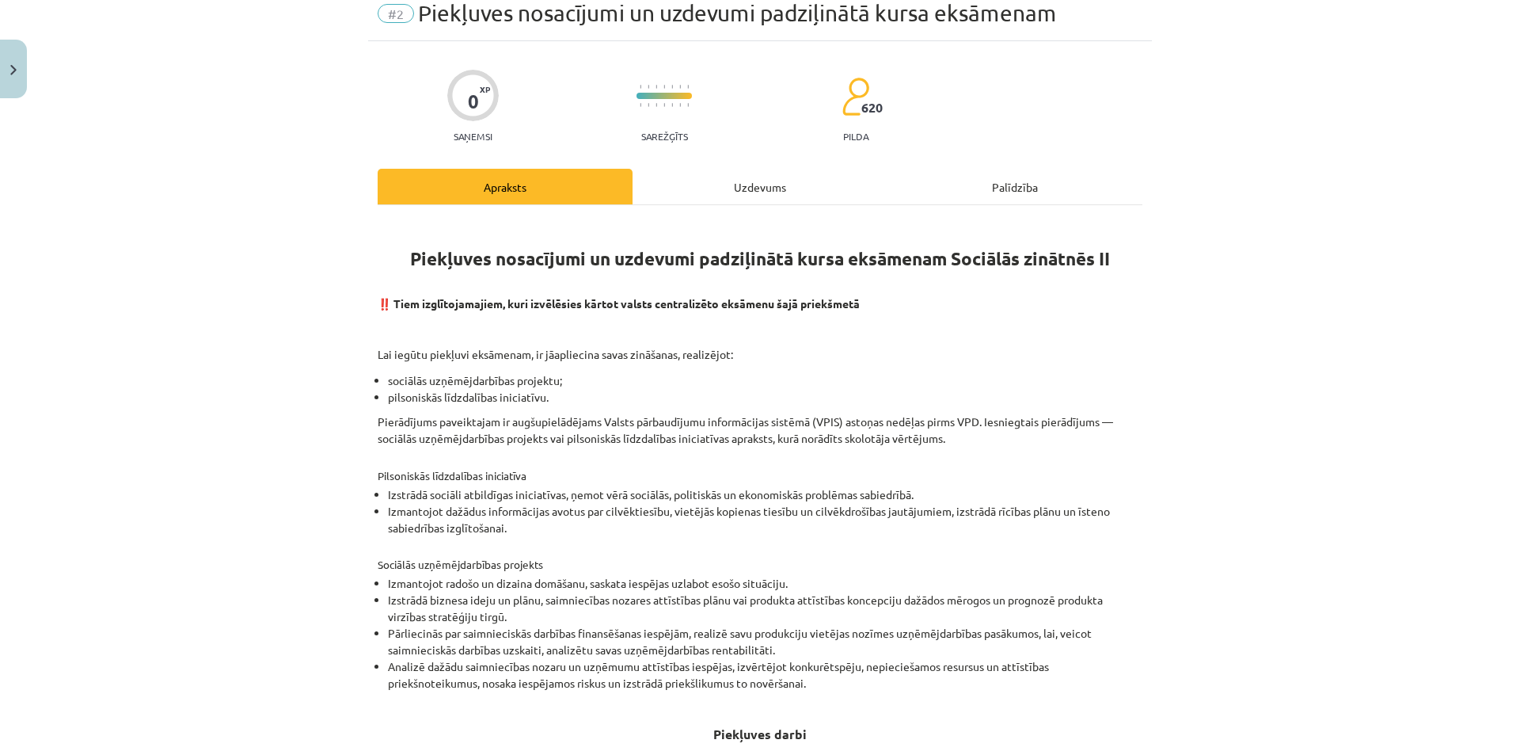
click at [1063, 363] on div "Piekļuves nosacījumi un uzdevumi padziļinātā kursa eksāmenam Sociālās zinātnēs …" at bounding box center [760, 554] width 765 height 670
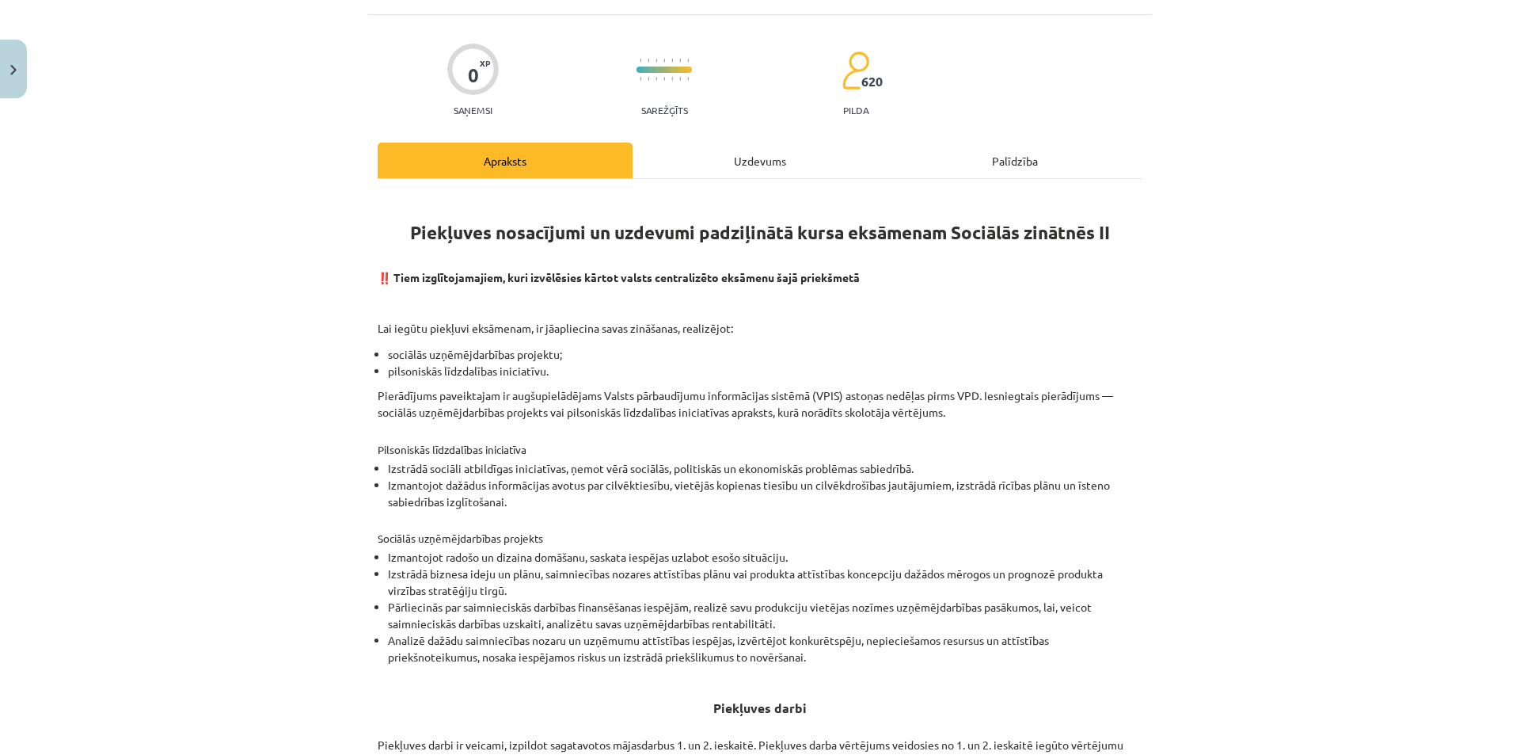
scroll to position [143, 0]
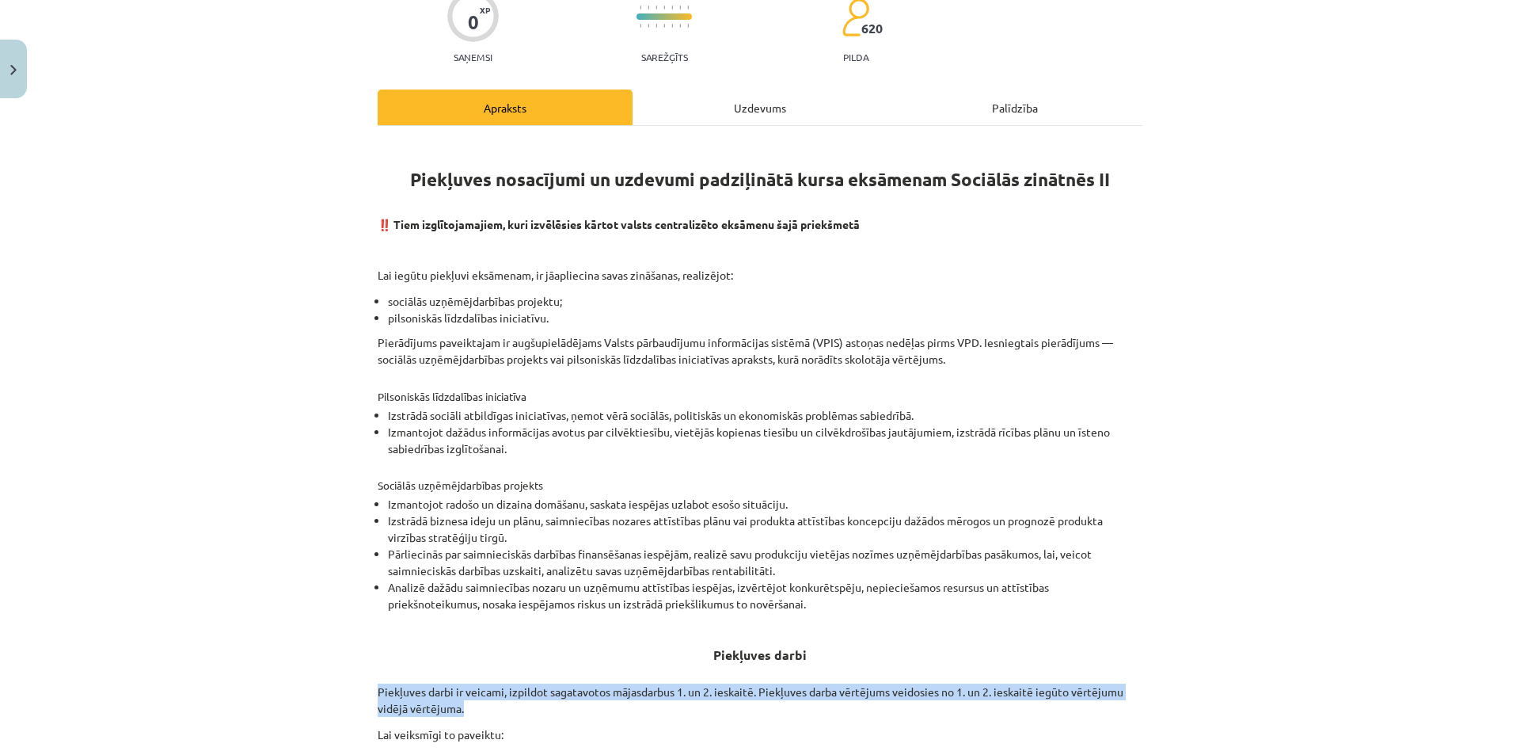
drag, startPoint x: 365, startPoint y: 691, endPoint x: 461, endPoint y: 714, distance: 98.7
click at [461, 714] on div "0 XP Saņemsi Sarežģīts 620 pilda Apraksts Uzdevums Palīdzība Piekļuves nosacīju…" at bounding box center [760, 458] width 784 height 992
click at [584, 714] on p "Piekļuves darbi ir veicami, izpildot sagatavotos mājasdarbus 1. un 2. ieskaitē.…" at bounding box center [760, 699] width 765 height 33
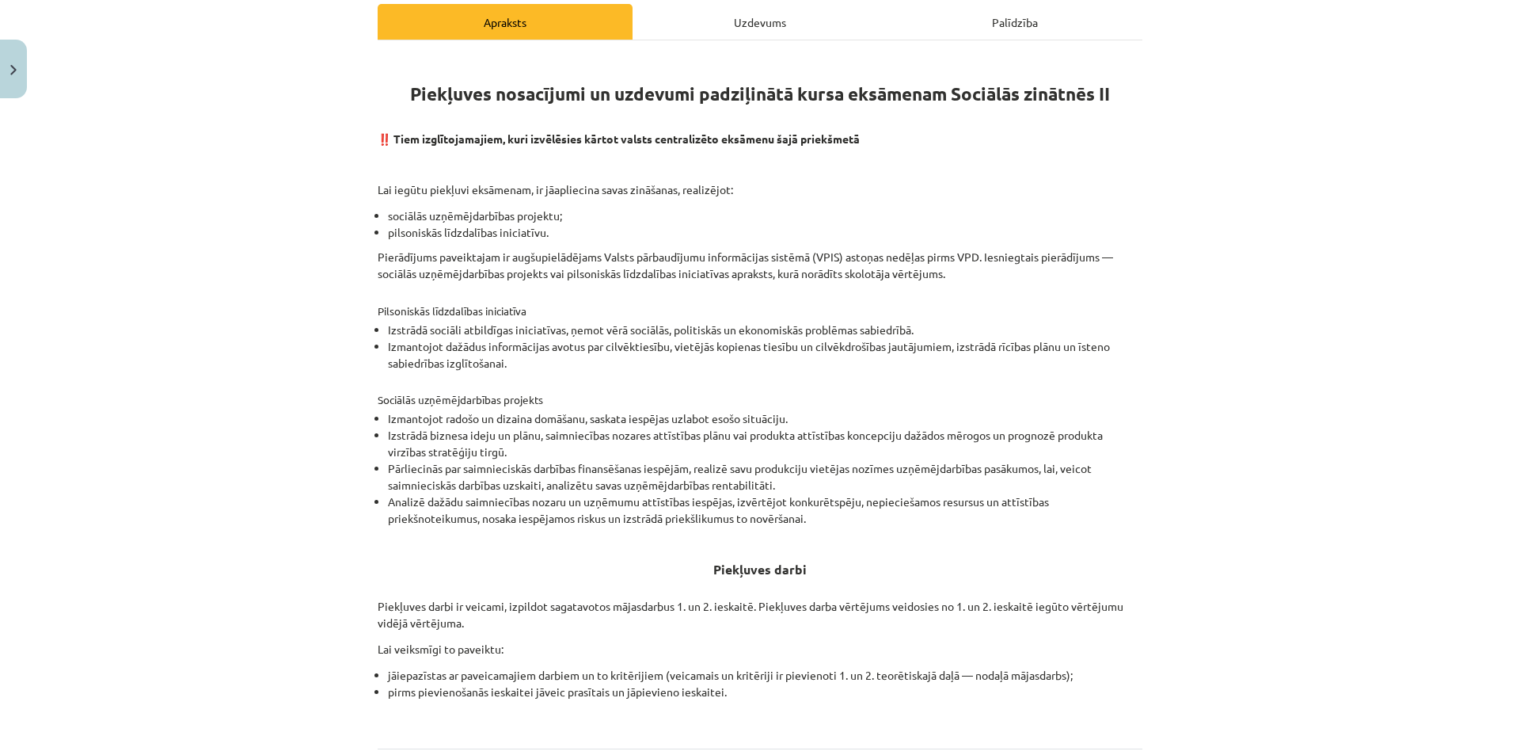
scroll to position [0, 0]
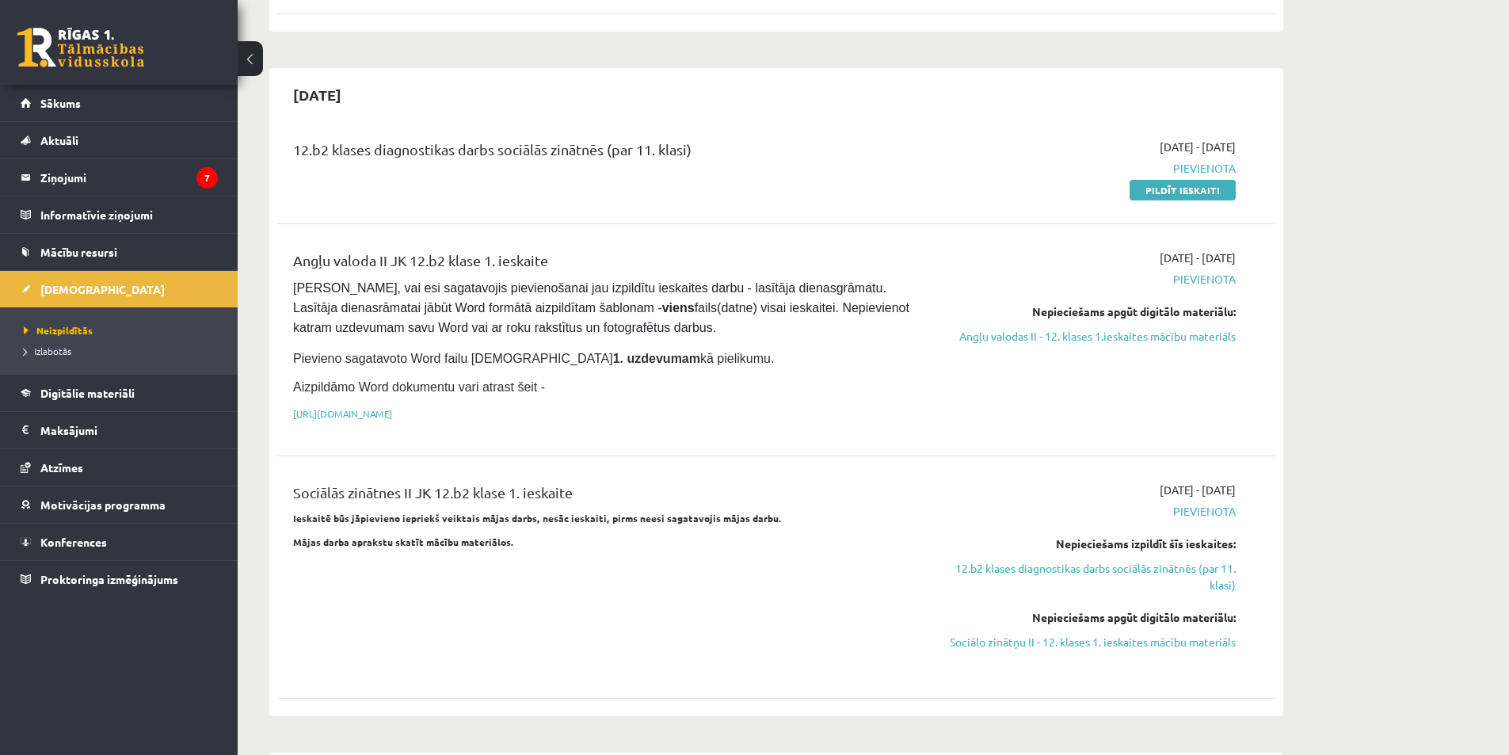
scroll to position [792, 0]
